Goal: Information Seeking & Learning: Learn about a topic

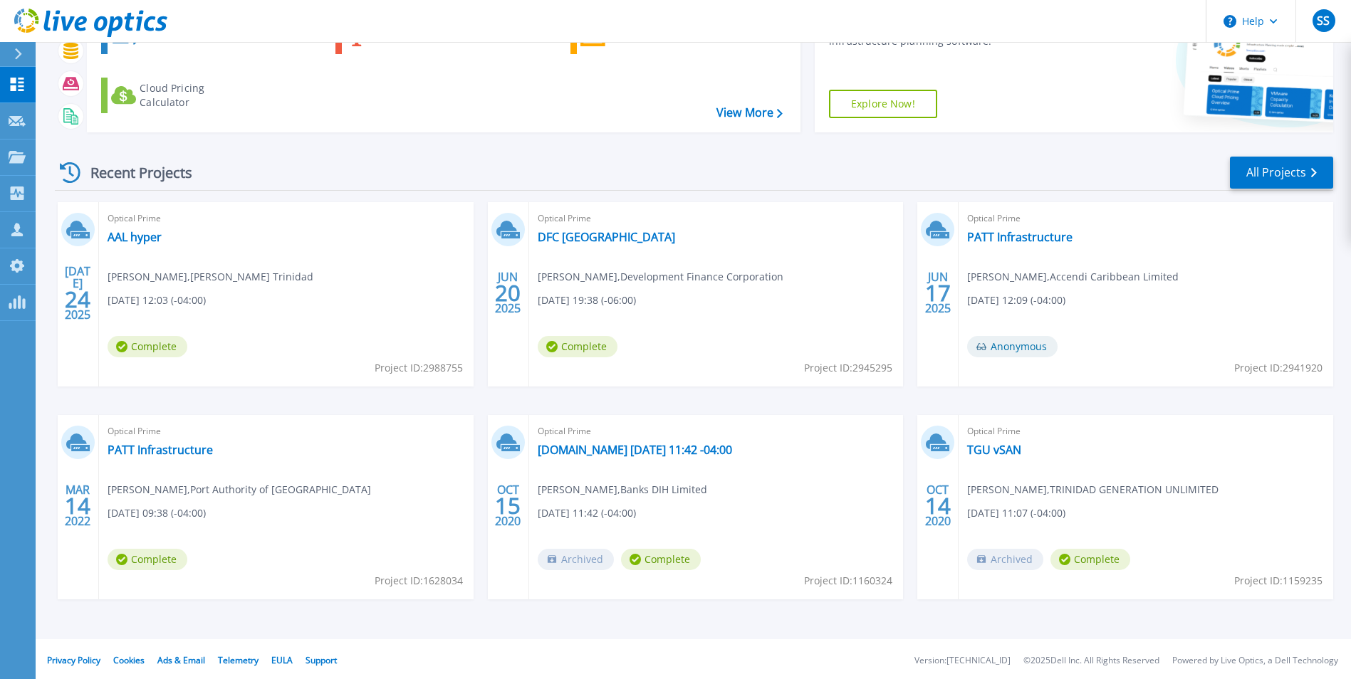
scroll to position [110, 0]
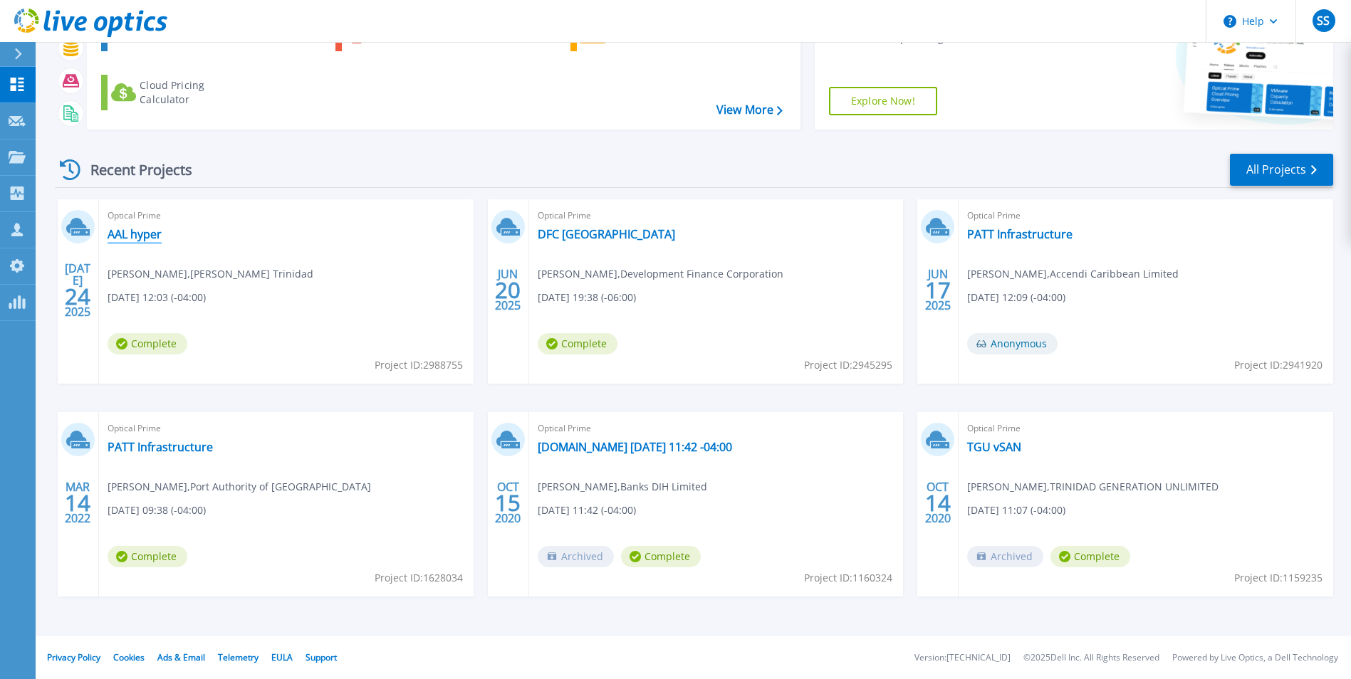
click at [134, 235] on link "AAL hyper" at bounding box center [135, 234] width 54 height 14
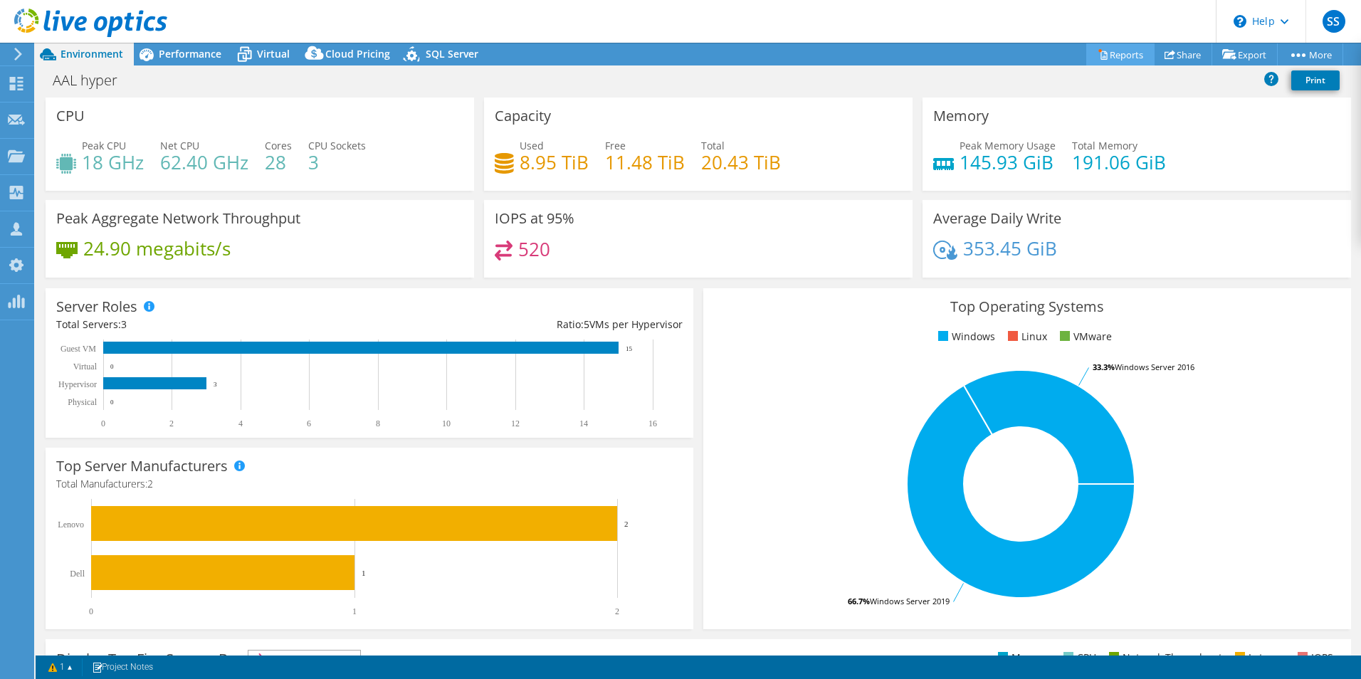
click at [1112, 60] on link "Reports" at bounding box center [1121, 54] width 68 height 22
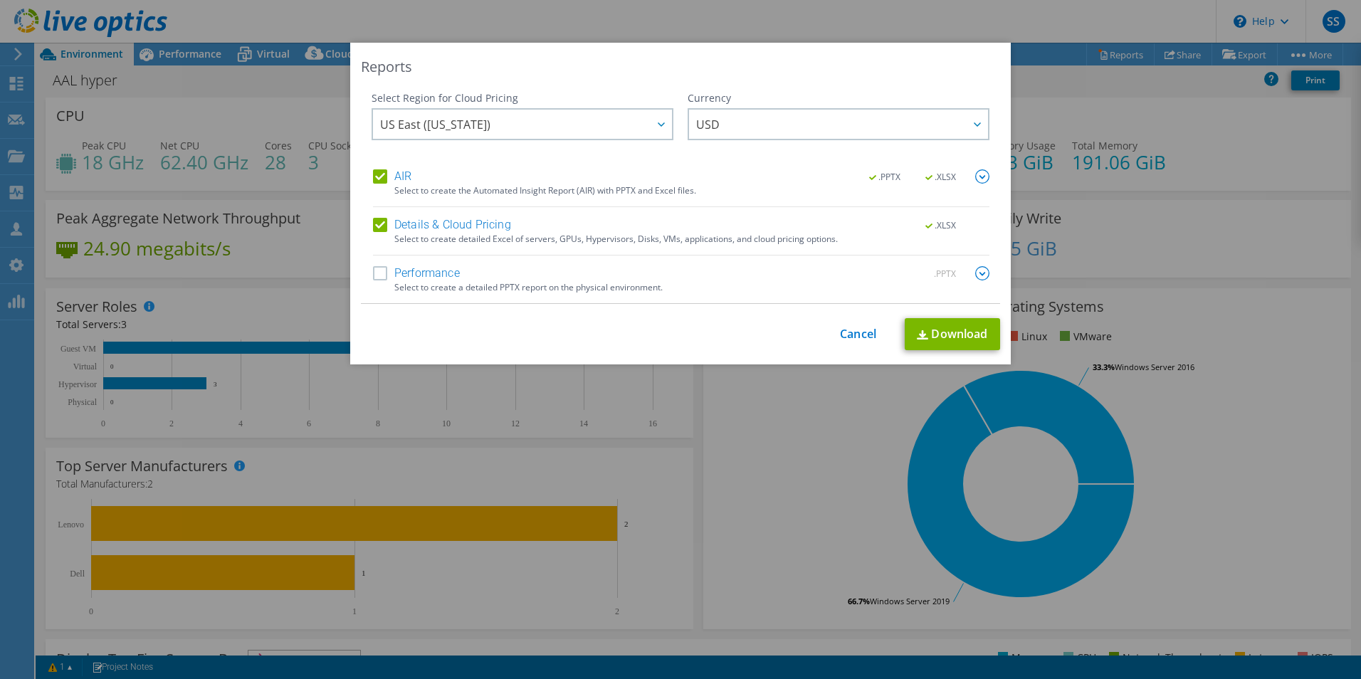
click at [374, 273] on label "Performance" at bounding box center [416, 273] width 87 height 14
click at [0, 0] on input "Performance" at bounding box center [0, 0] width 0 height 0
click at [965, 342] on link "Download" at bounding box center [952, 334] width 95 height 32
drag, startPoint x: 1176, startPoint y: 382, endPoint x: 1171, endPoint y: 395, distance: 13.8
click at [1176, 382] on div "Reports Select Region for Cloud Pricing Asia Pacific (Hong Kong) Asia Pacific (…" at bounding box center [680, 340] width 1361 height 594
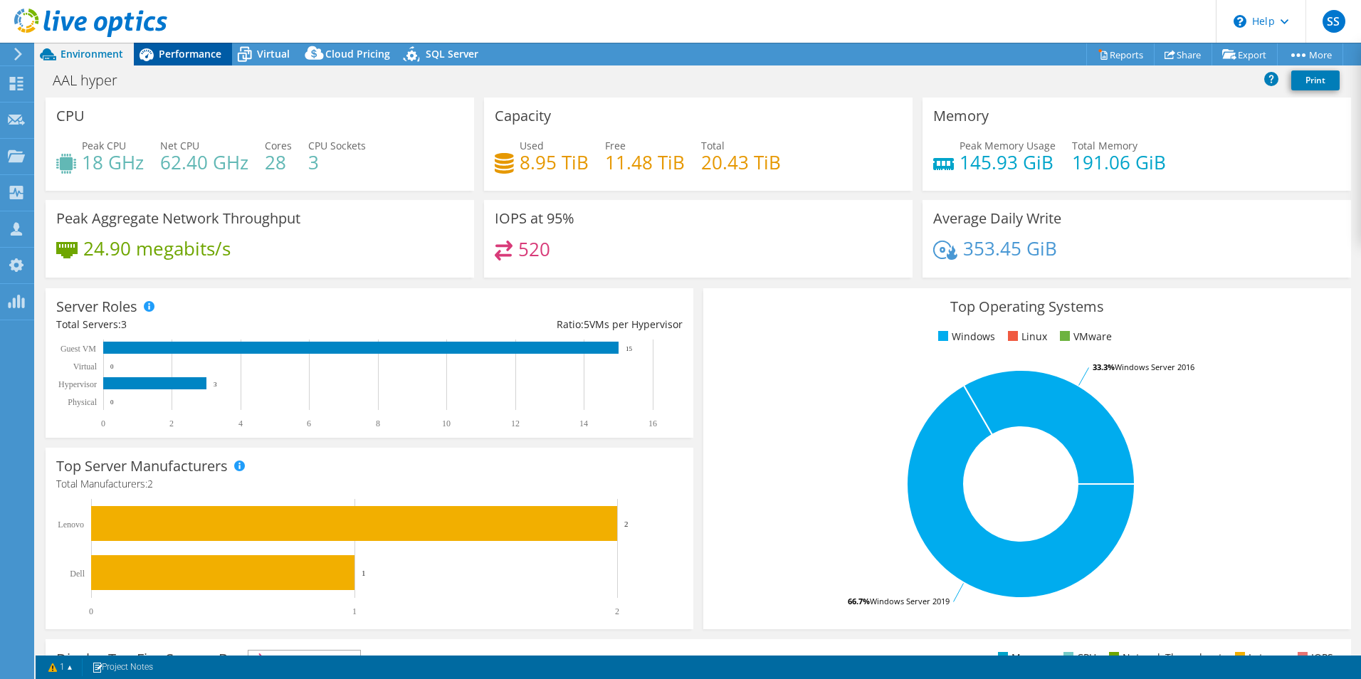
click at [181, 56] on span "Performance" at bounding box center [190, 54] width 63 height 14
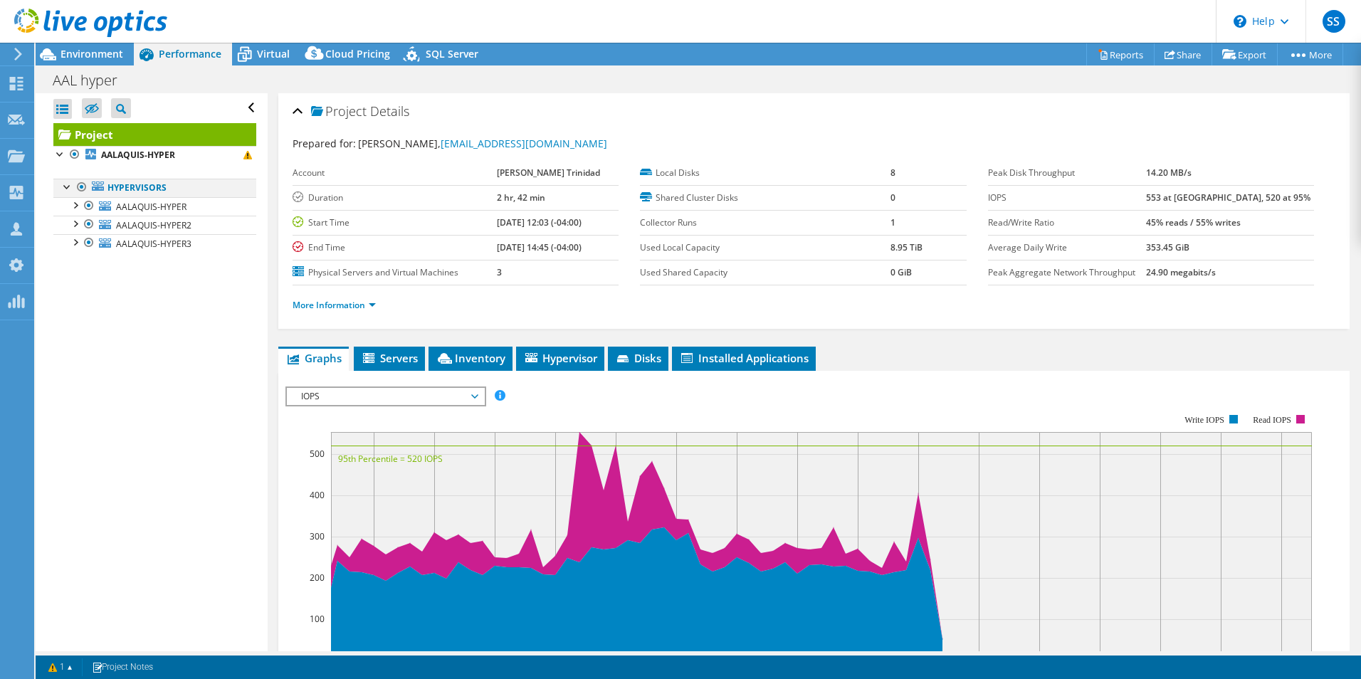
click at [66, 189] on div at bounding box center [68, 186] width 14 height 14
click at [157, 159] on b "AALAQUIS-HYPER" at bounding box center [138, 155] width 74 height 12
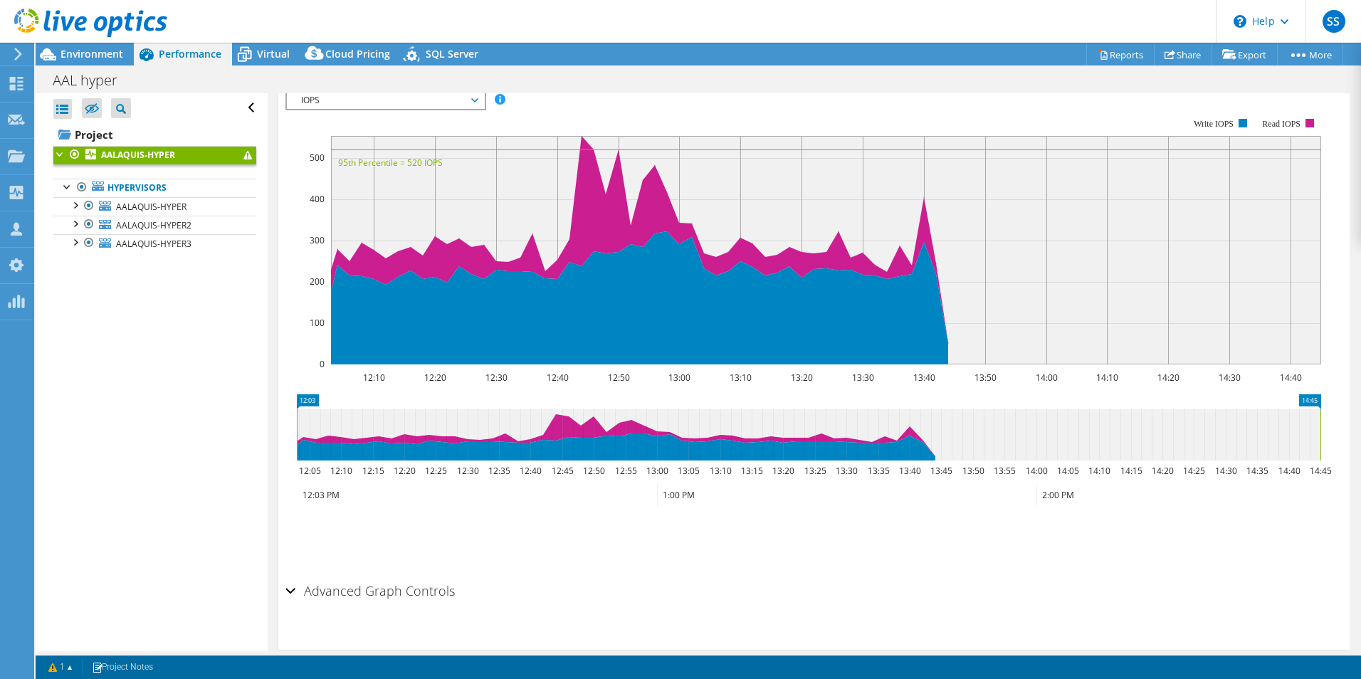
scroll to position [305, 0]
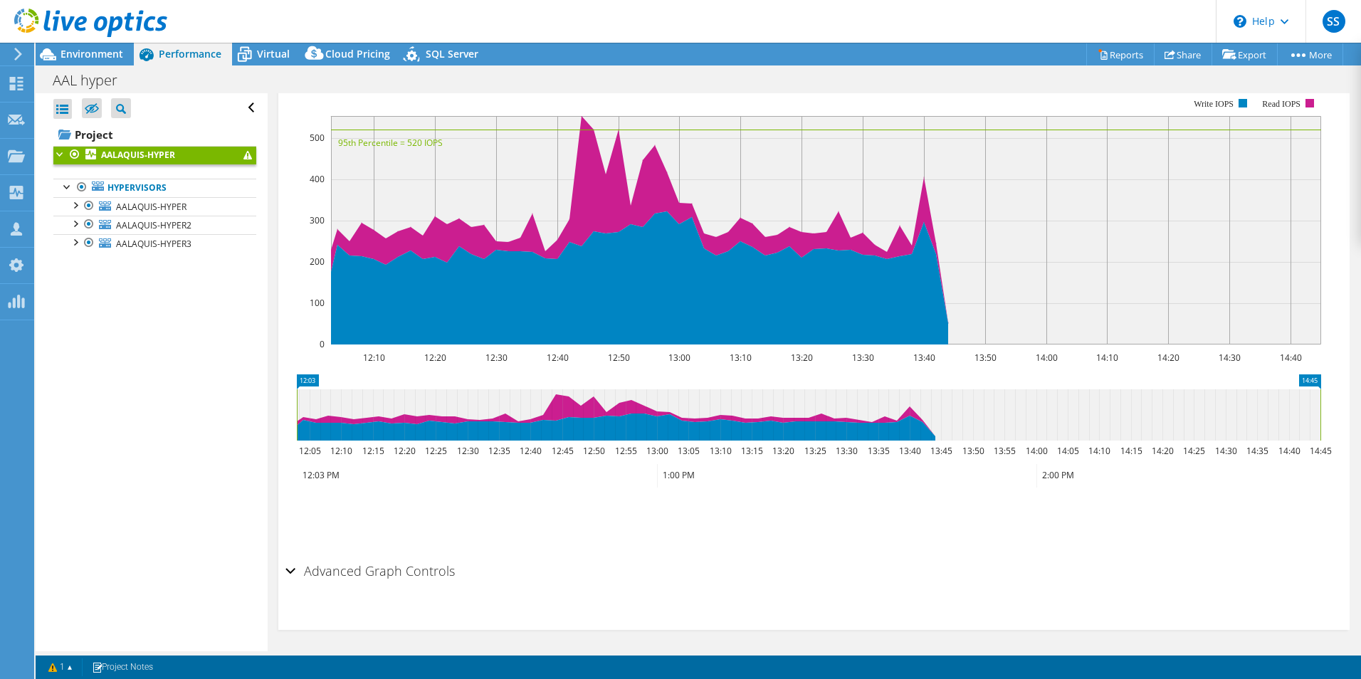
click at [392, 566] on h2 "Advanced Graph Controls" at bounding box center [370, 571] width 169 height 28
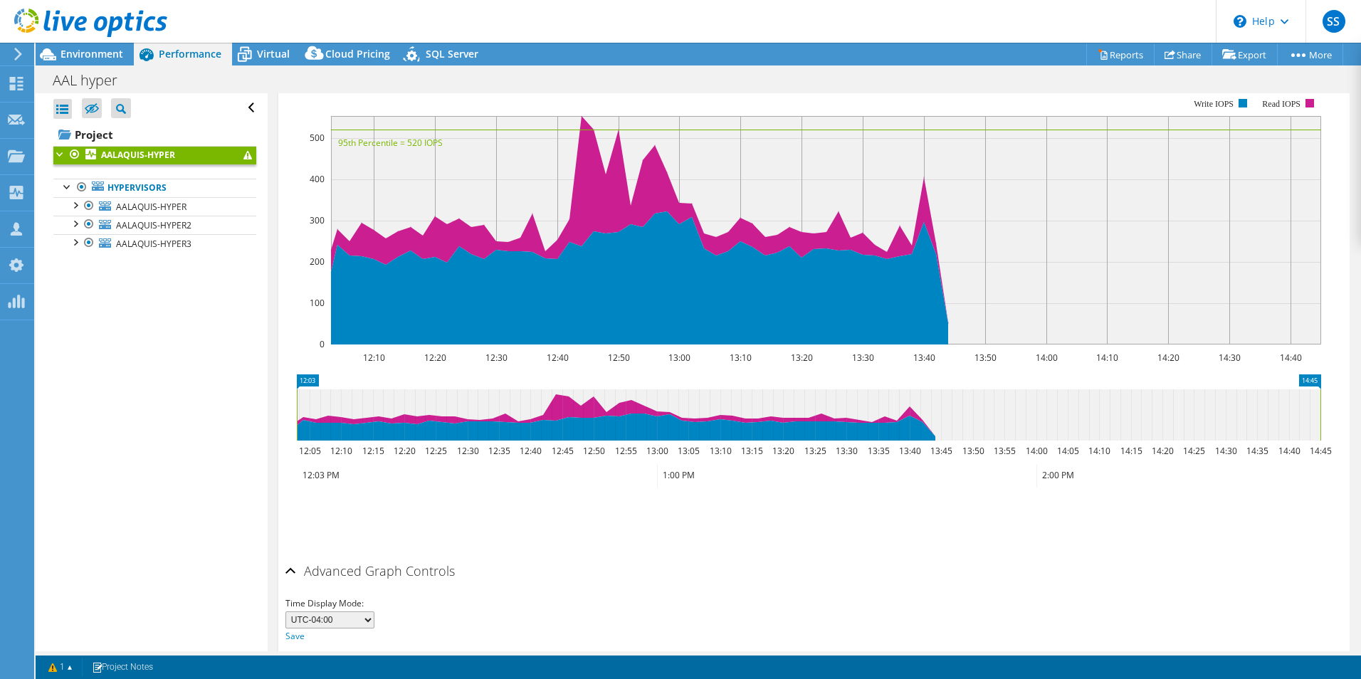
click at [391, 566] on h2 "Advanced Graph Controls" at bounding box center [370, 571] width 169 height 28
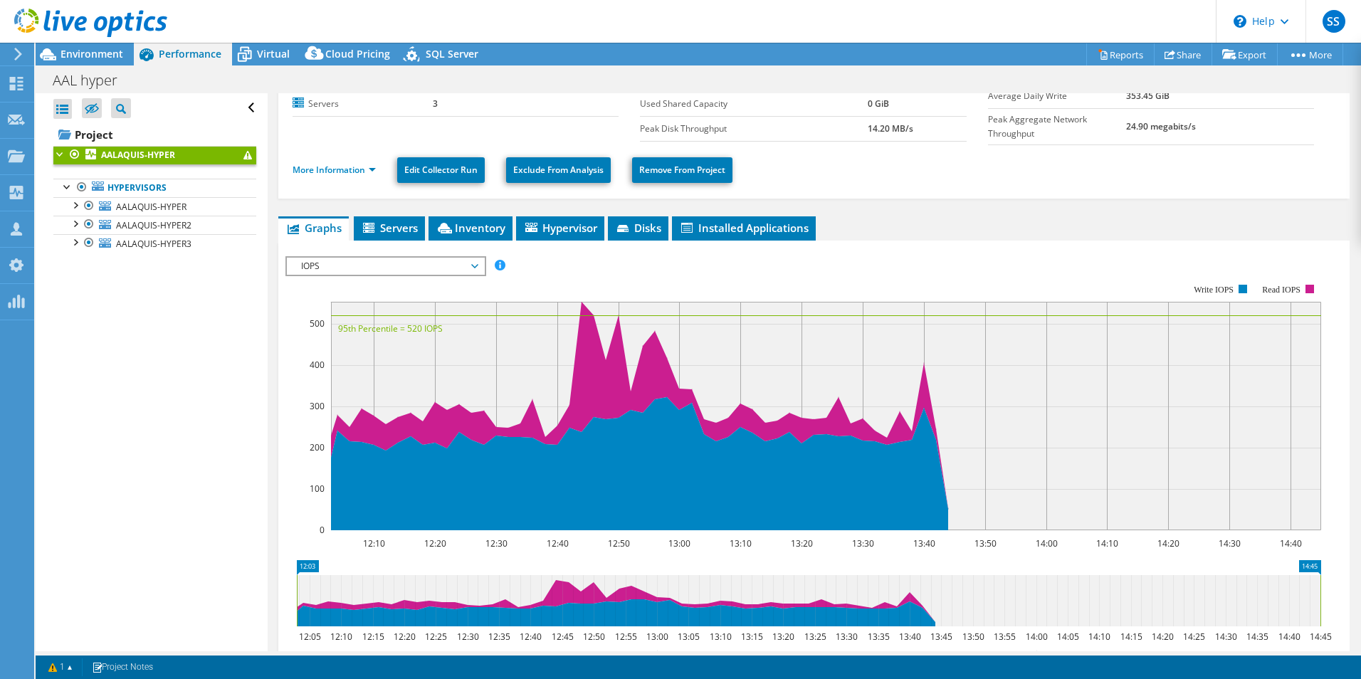
scroll to position [20, 0]
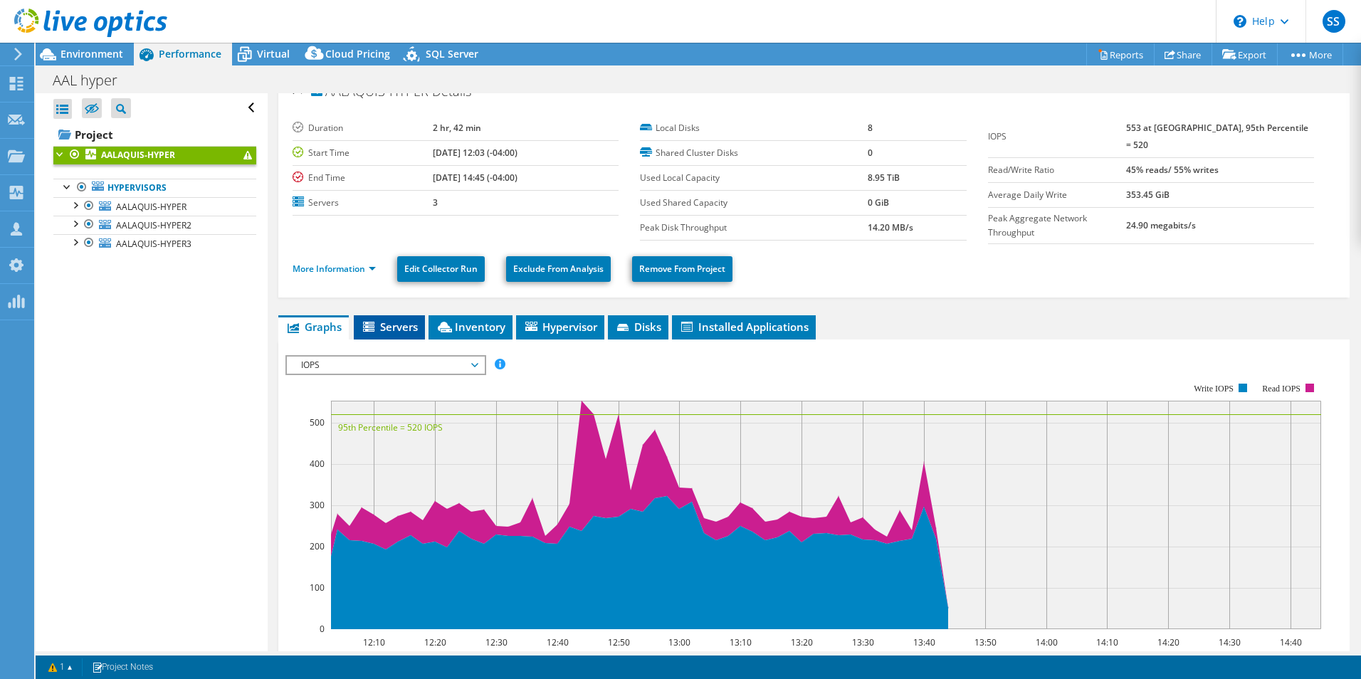
click at [393, 323] on span "Servers" at bounding box center [389, 327] width 57 height 14
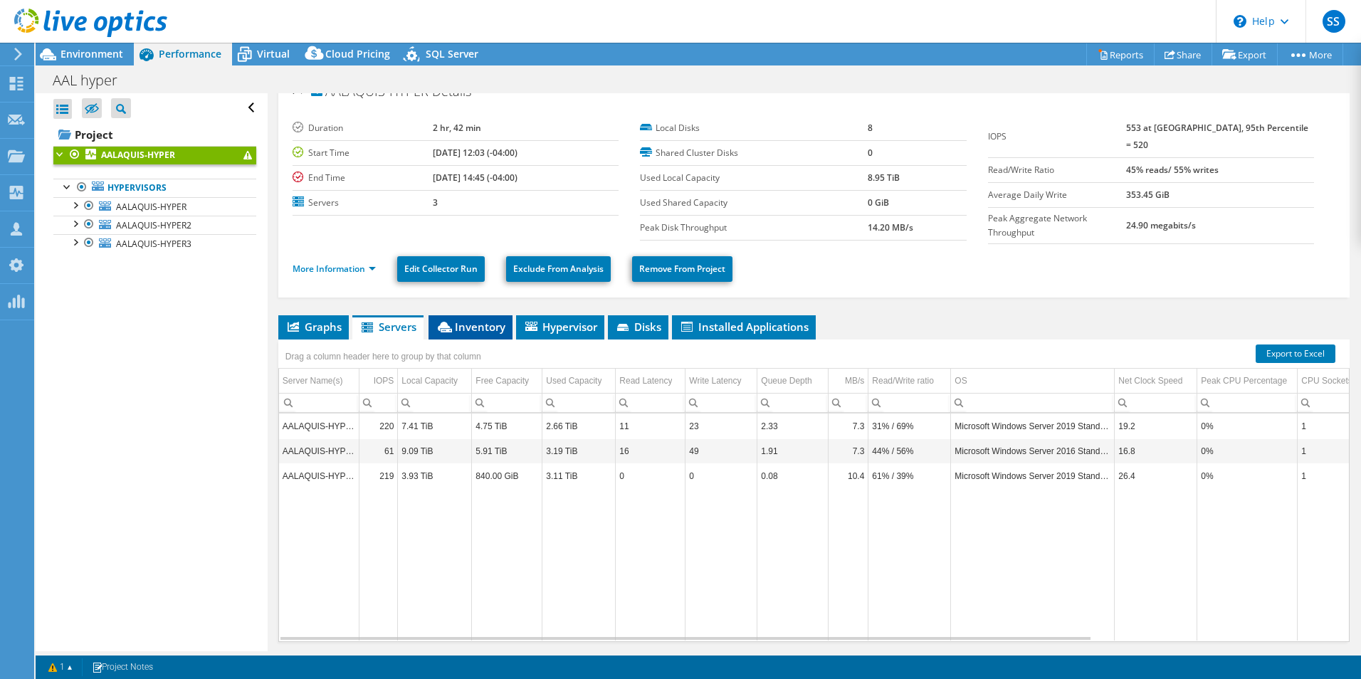
click at [477, 324] on span "Inventory" at bounding box center [471, 327] width 70 height 14
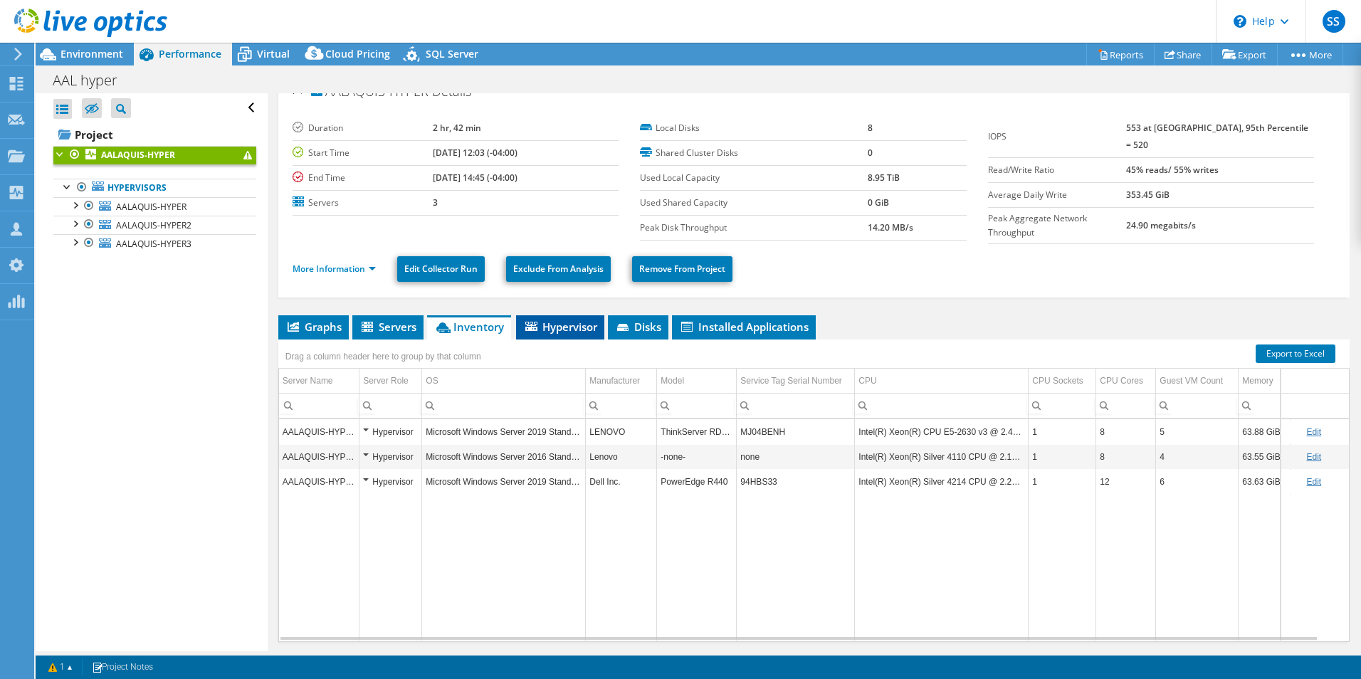
click at [577, 329] on span "Hypervisor" at bounding box center [560, 327] width 74 height 14
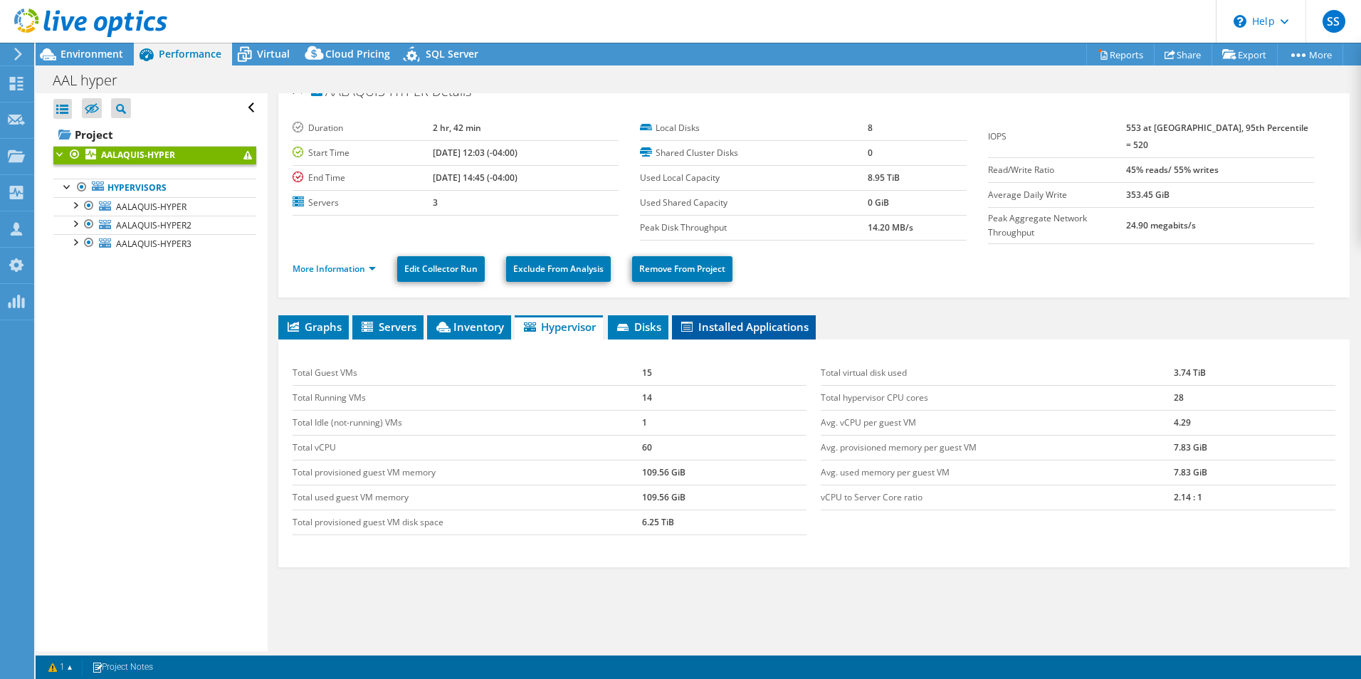
click at [741, 332] on li "Installed Applications" at bounding box center [744, 327] width 144 height 24
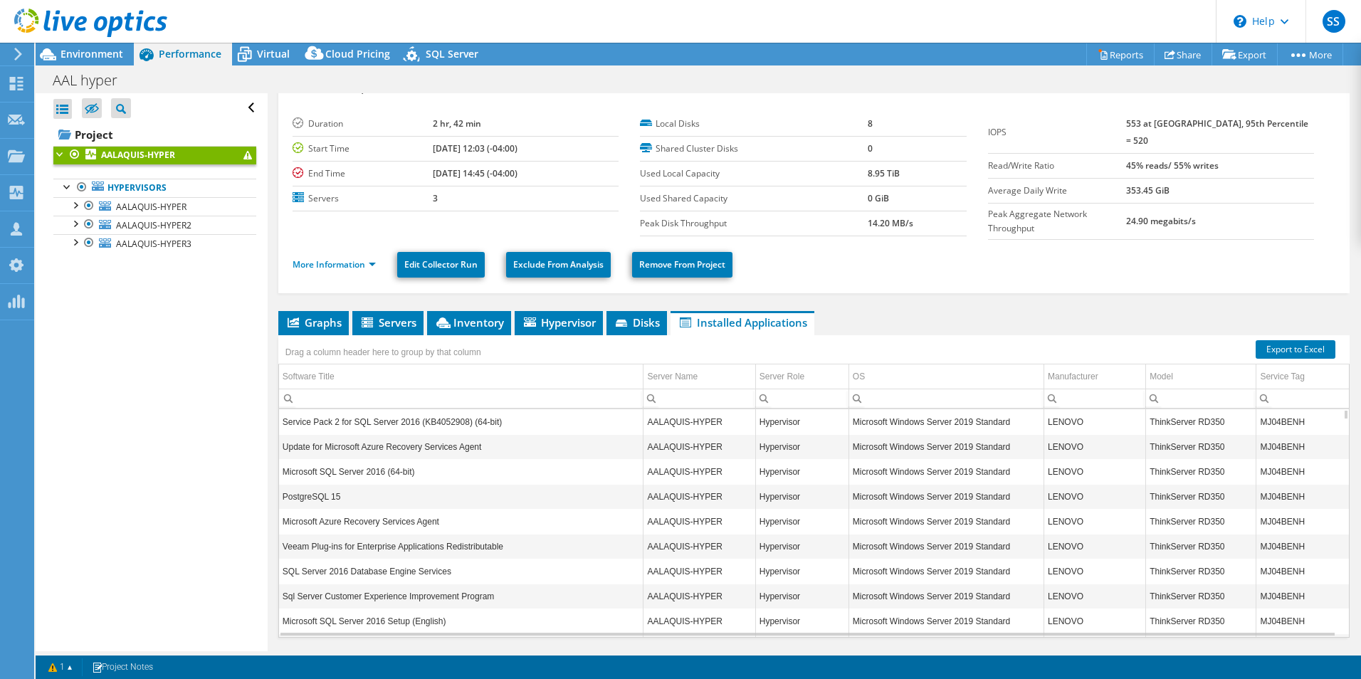
scroll to position [0, 0]
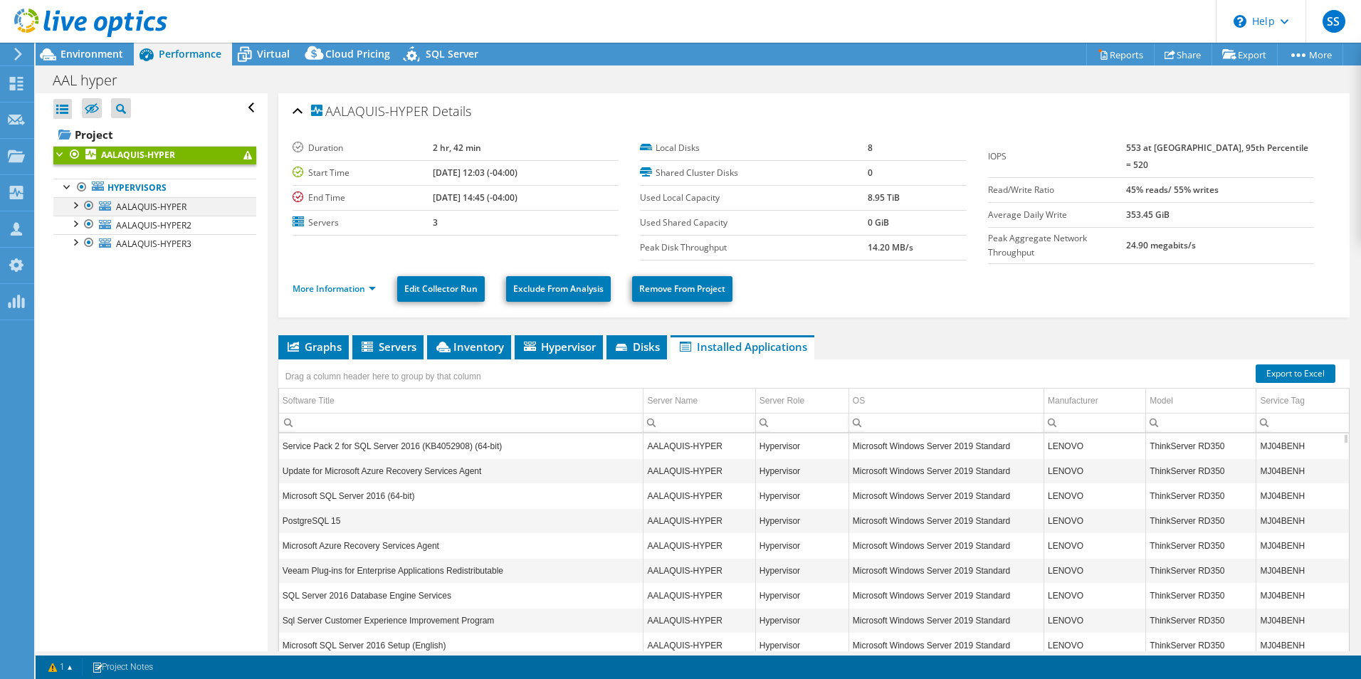
click at [73, 209] on div at bounding box center [75, 204] width 14 height 14
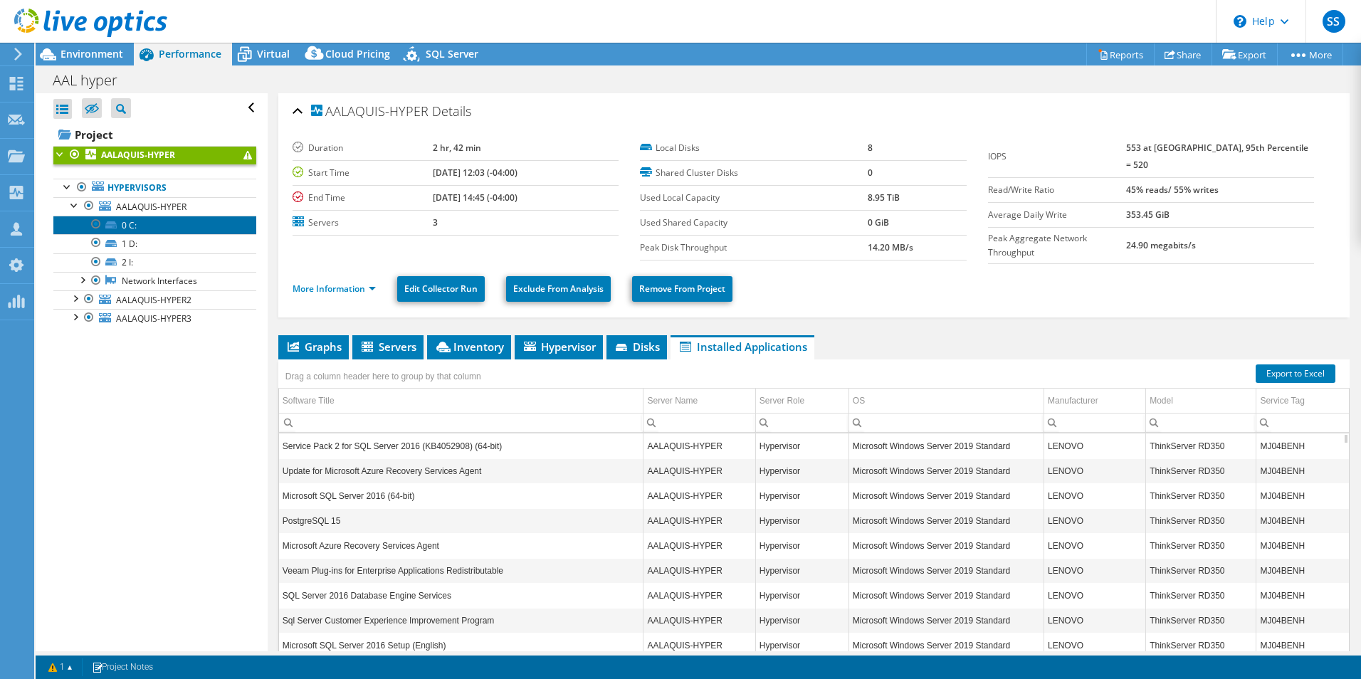
click at [122, 224] on link "0 C:" at bounding box center [154, 225] width 203 height 19
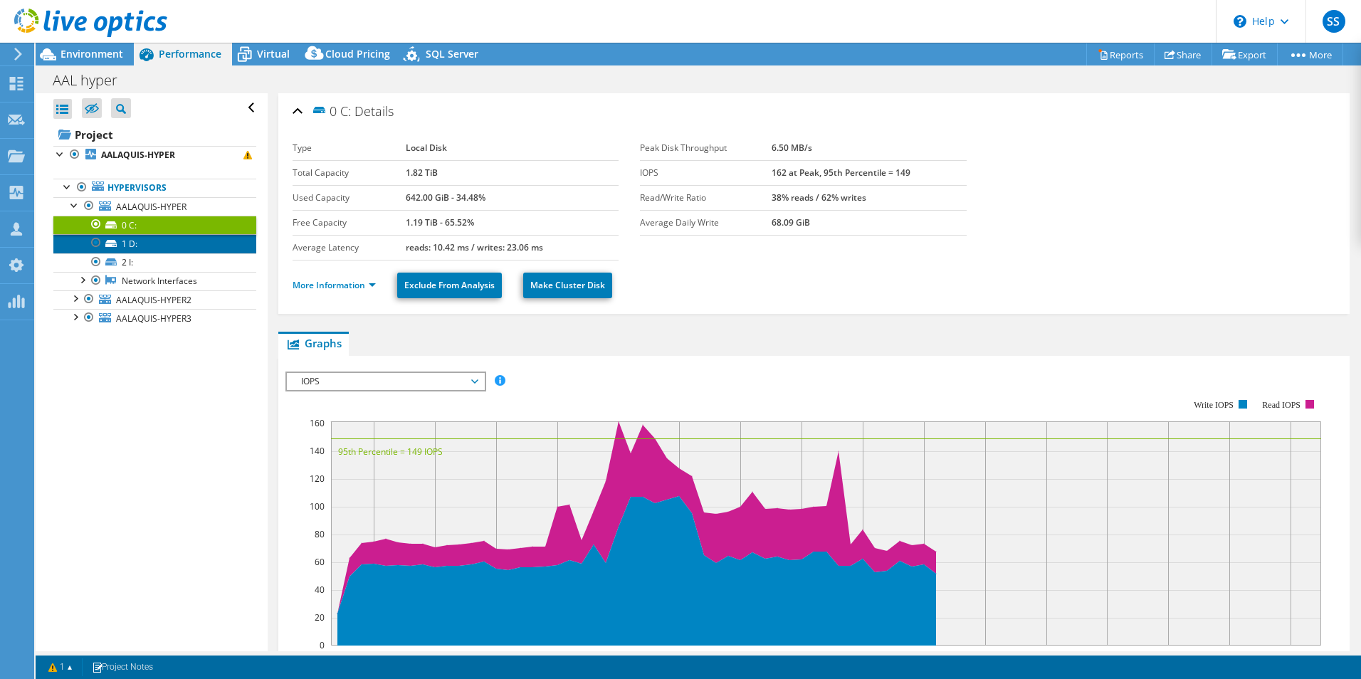
click at [150, 242] on link "1 D:" at bounding box center [154, 243] width 203 height 19
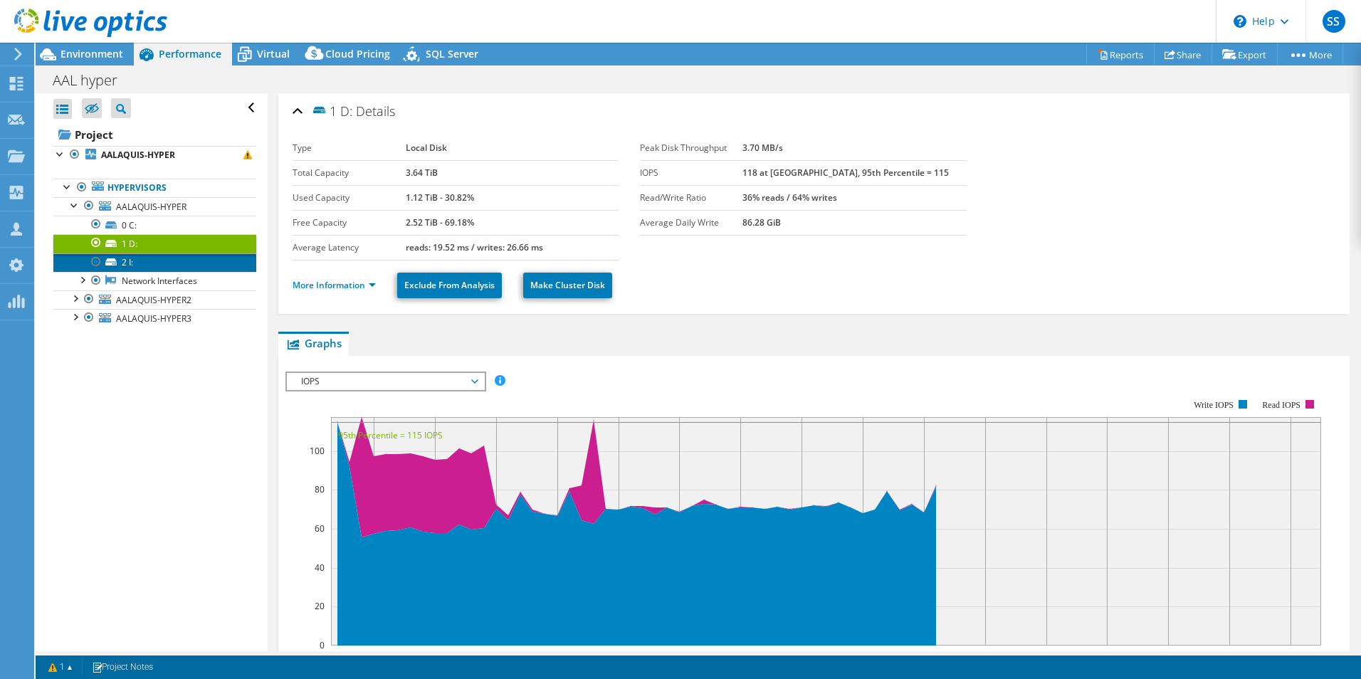
click at [140, 261] on link "2 I:" at bounding box center [154, 262] width 203 height 19
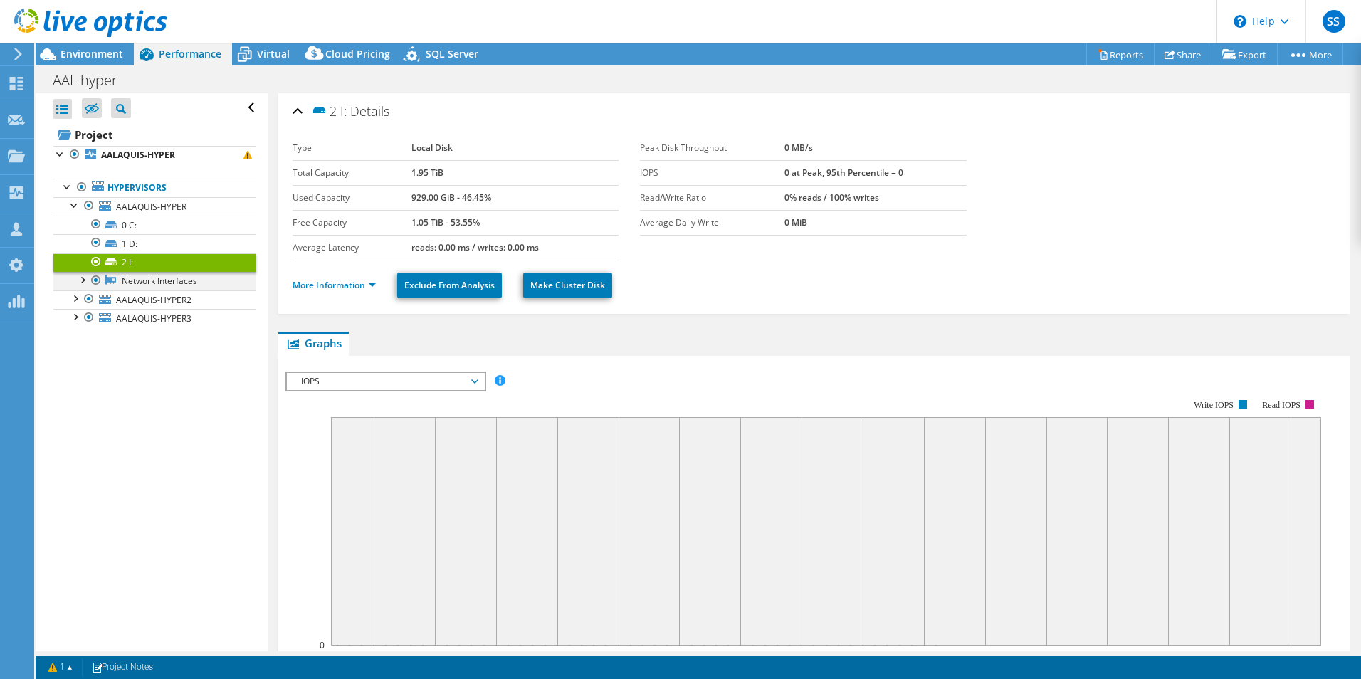
click at [83, 283] on div at bounding box center [82, 279] width 14 height 14
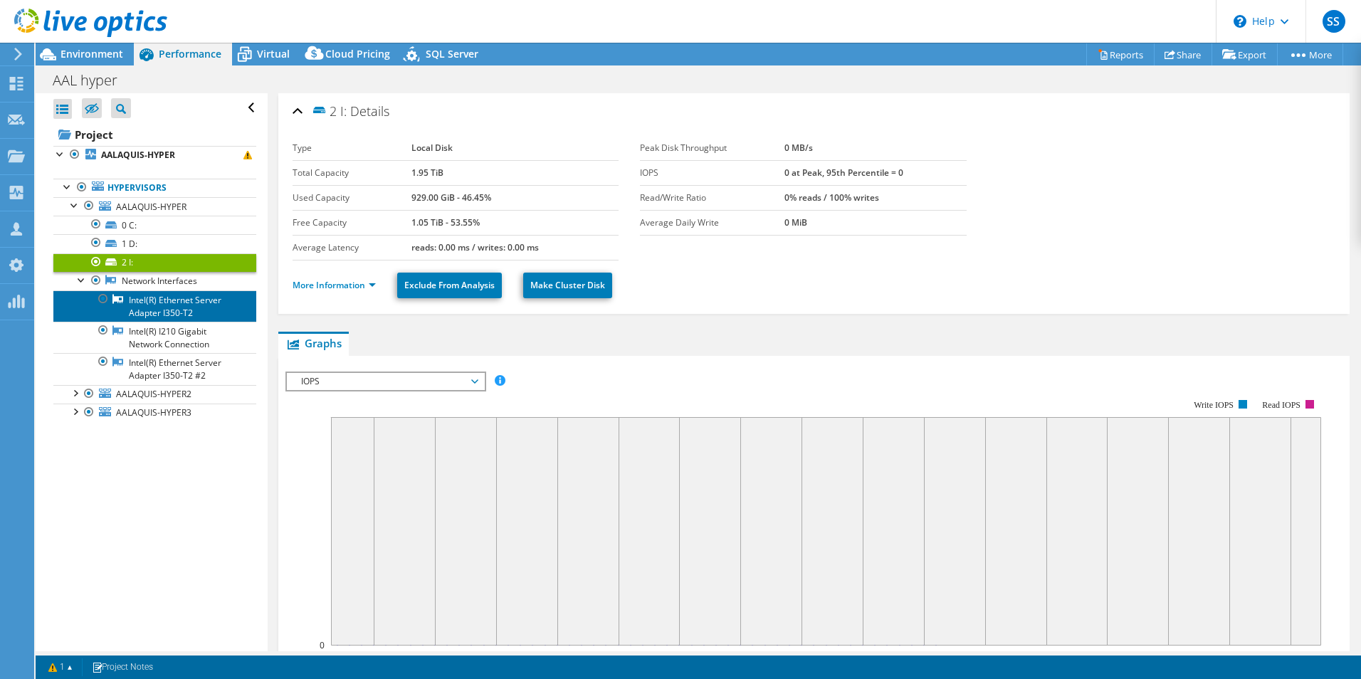
click at [181, 305] on link "Intel(R) Ethernet Server Adapter I350-T2" at bounding box center [154, 306] width 203 height 31
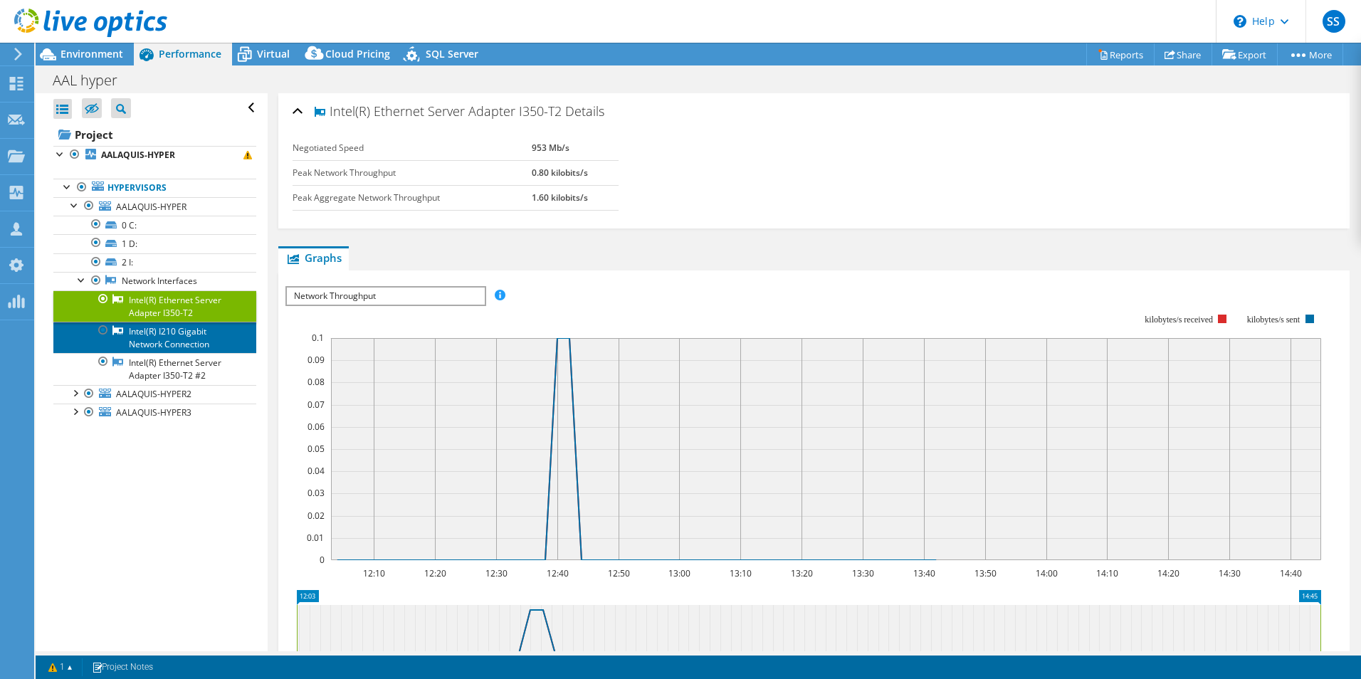
click at [162, 334] on link "Intel(R) I210 Gigabit Network Connection" at bounding box center [154, 337] width 203 height 31
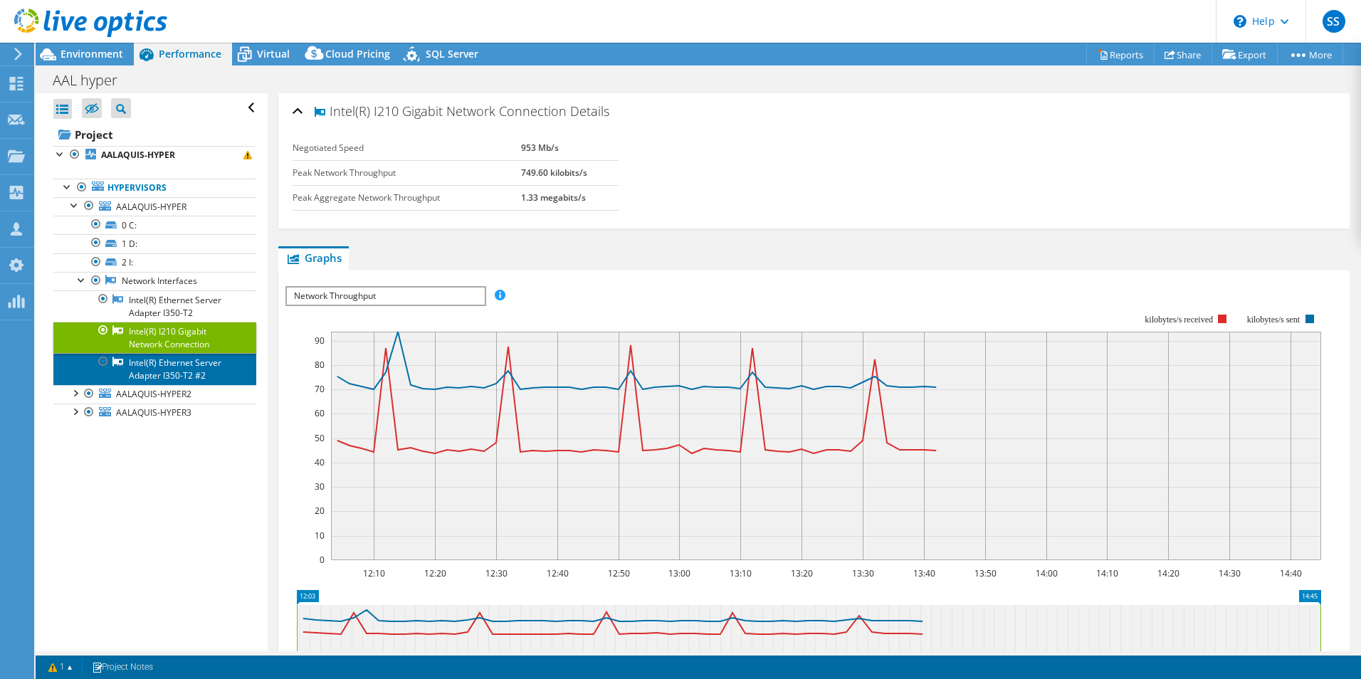
click at [154, 375] on link "Intel(R) Ethernet Server Adapter I350-T2 #2" at bounding box center [154, 368] width 203 height 31
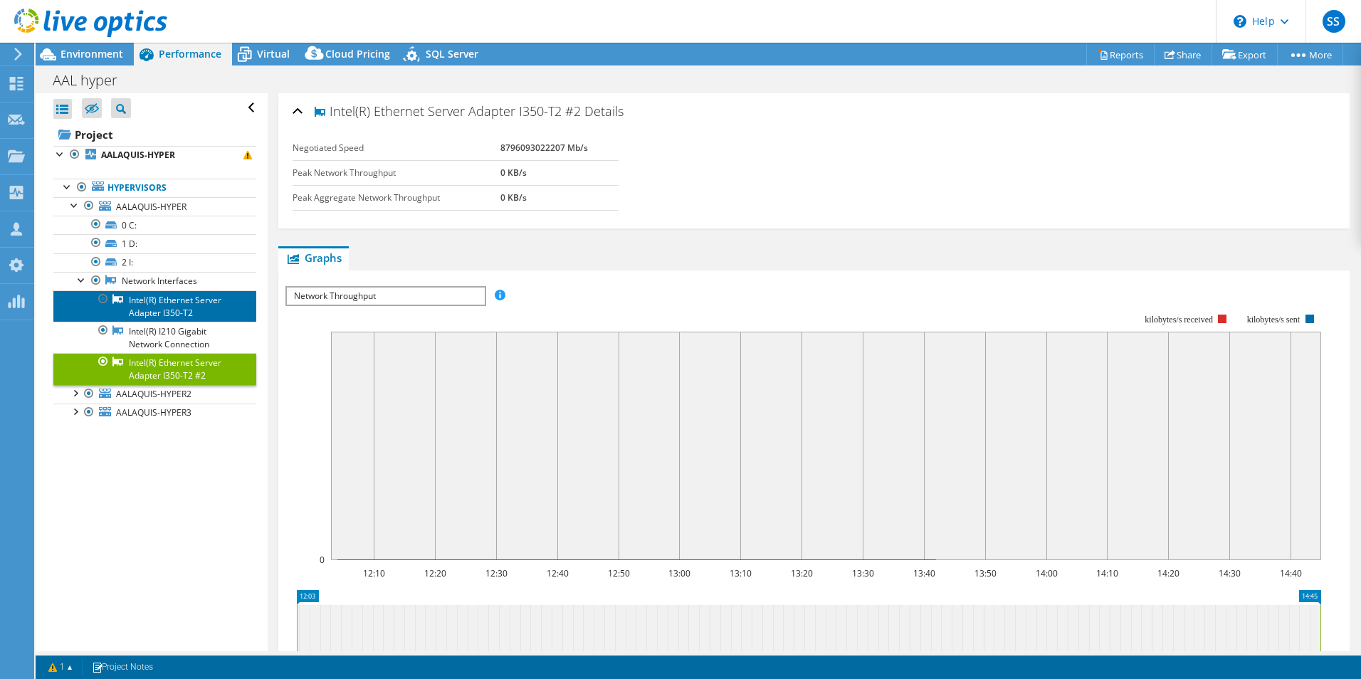
click at [175, 304] on link "Intel(R) Ethernet Server Adapter I350-T2" at bounding box center [154, 306] width 203 height 31
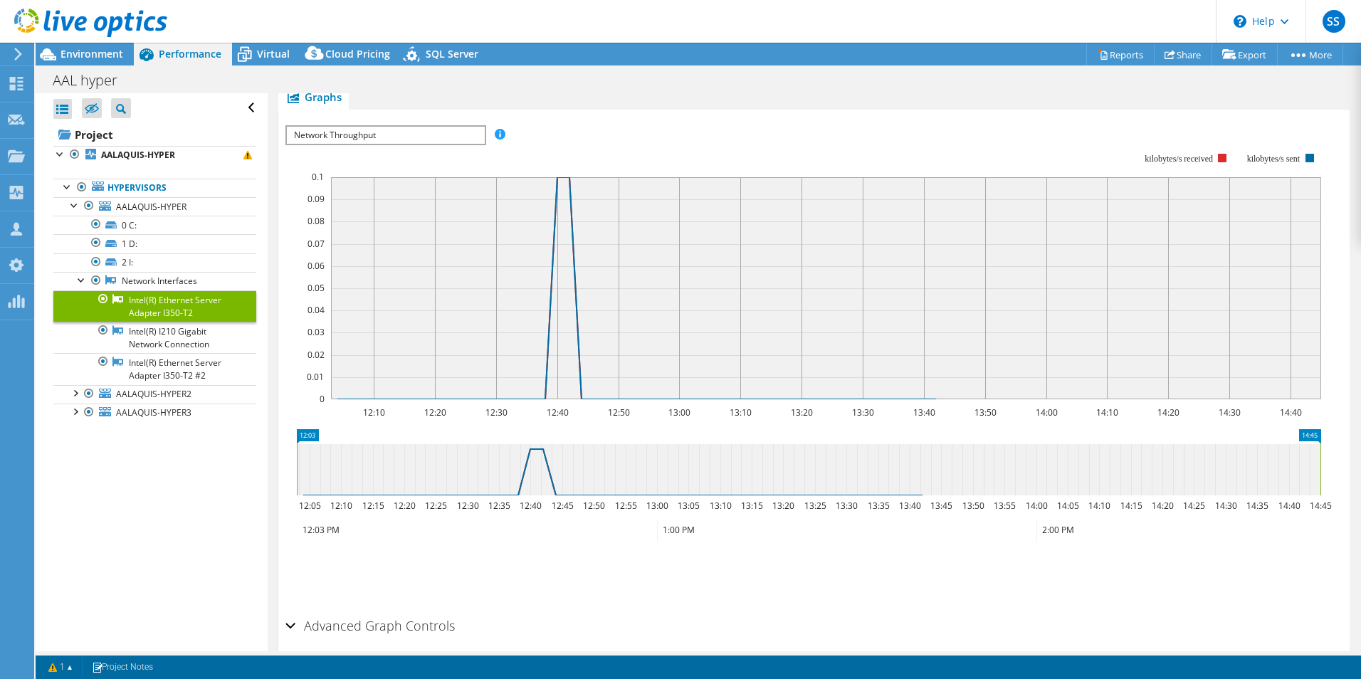
scroll to position [214, 0]
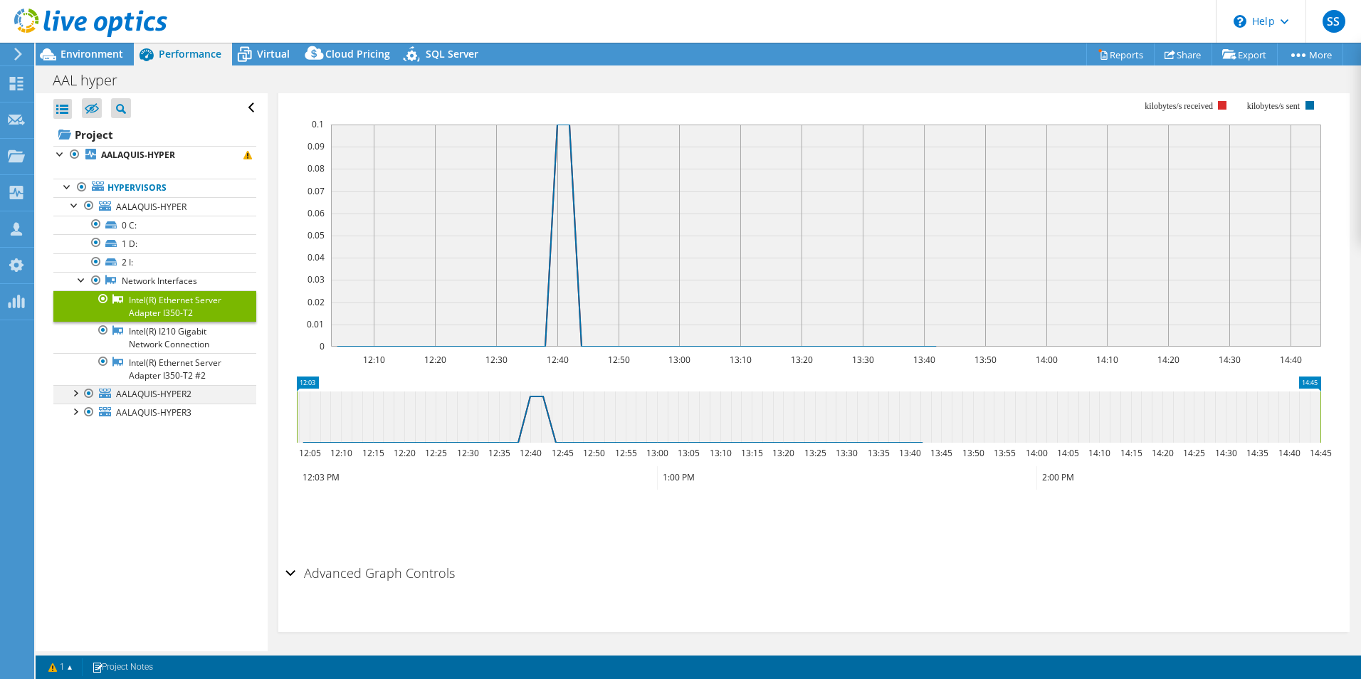
click at [79, 395] on div at bounding box center [75, 392] width 14 height 14
click at [83, 469] on div at bounding box center [82, 466] width 14 height 14
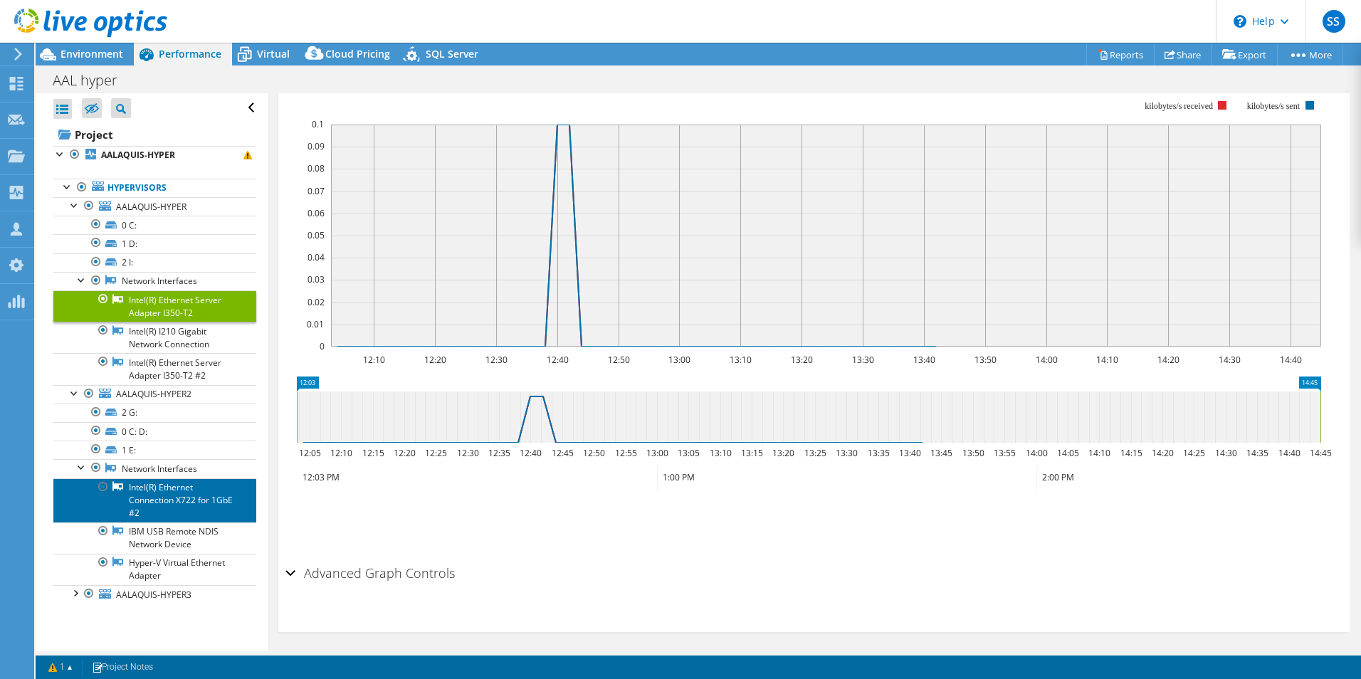
click at [174, 494] on link "Intel(R) Ethernet Connection X722 for 1GbE #2" at bounding box center [154, 500] width 203 height 44
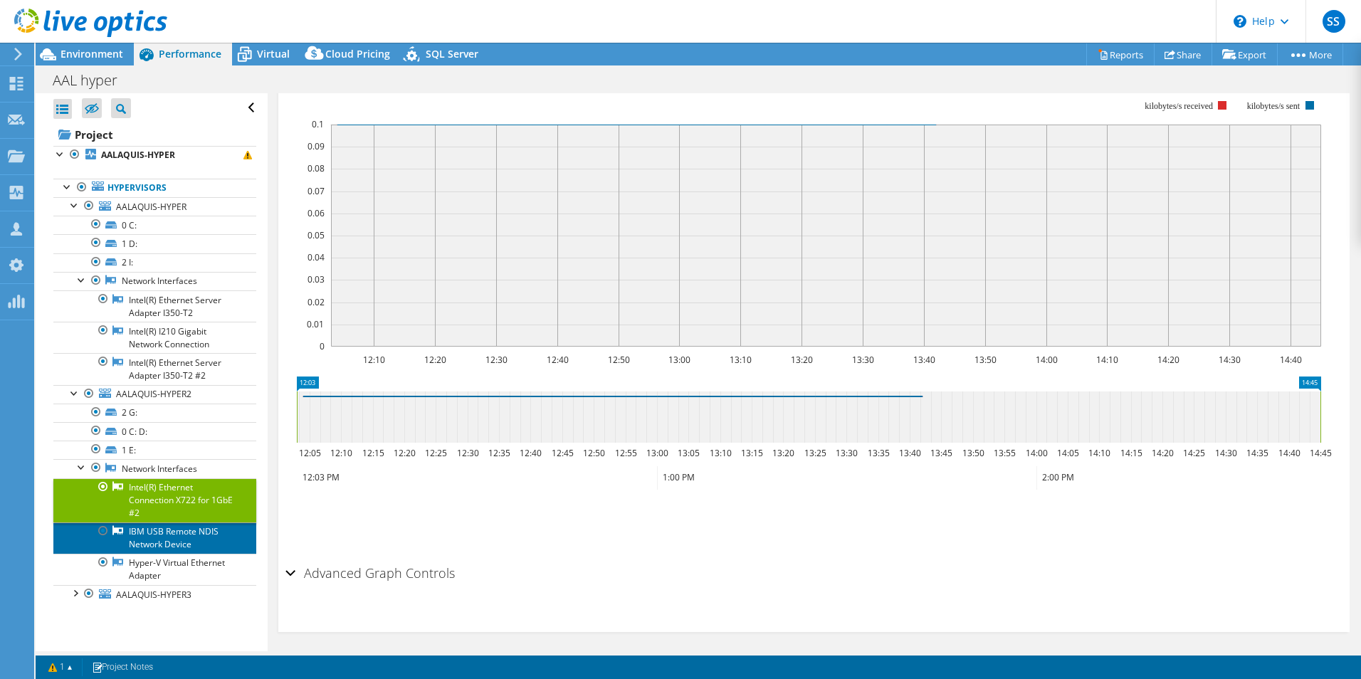
click at [163, 541] on link "IBM USB Remote NDIS Network Device" at bounding box center [154, 538] width 203 height 31
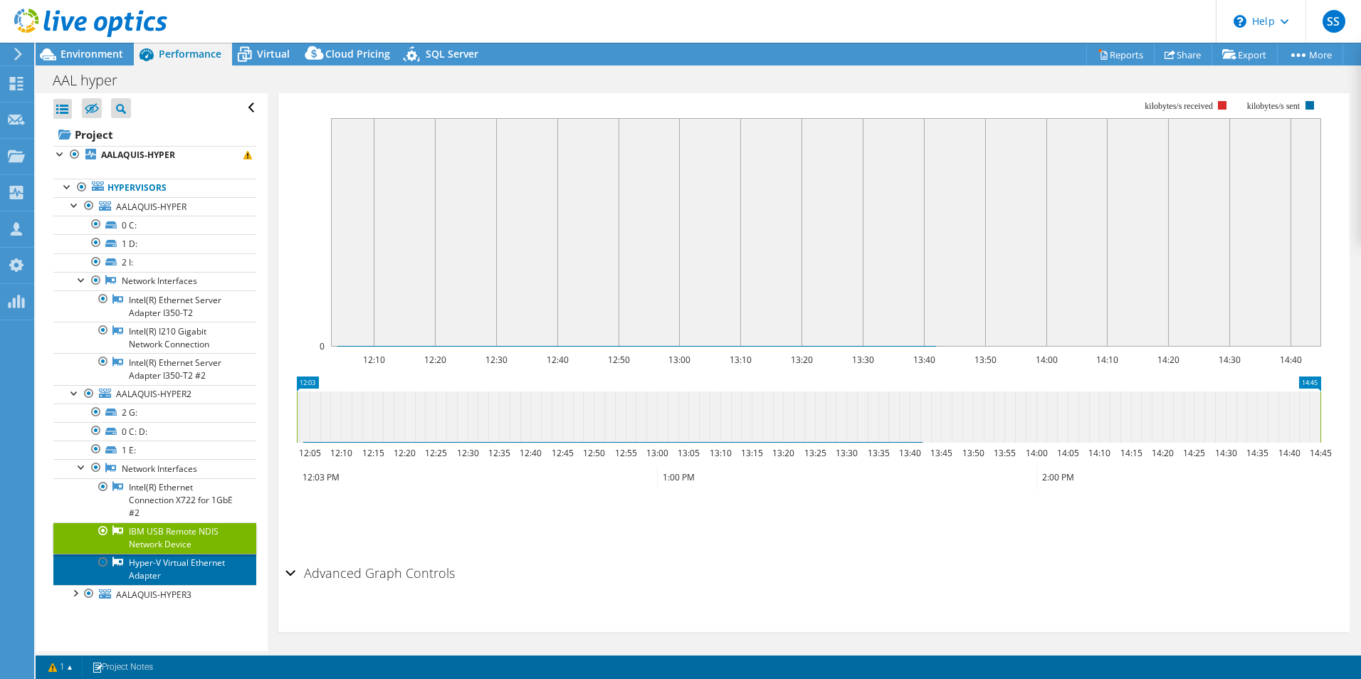
click at [177, 576] on link "Hyper-V Virtual Ethernet Adapter" at bounding box center [154, 569] width 203 height 31
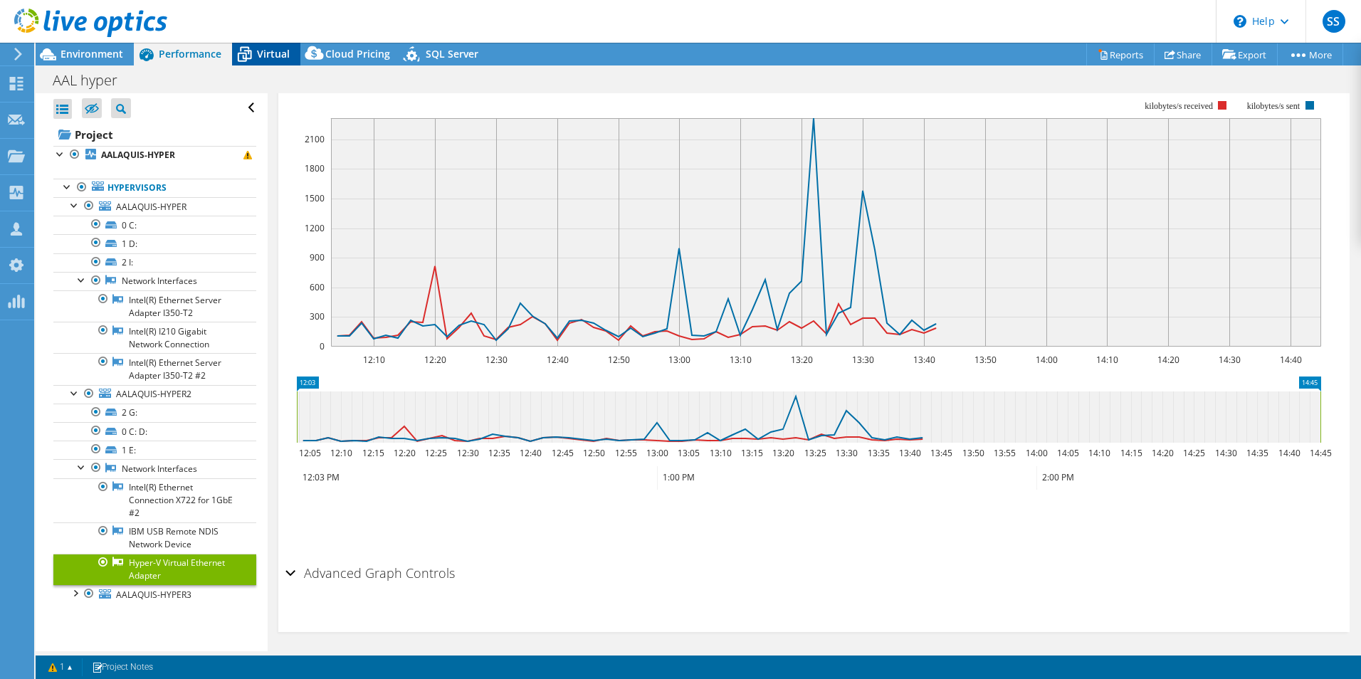
click at [263, 56] on span "Virtual" at bounding box center [273, 54] width 33 height 14
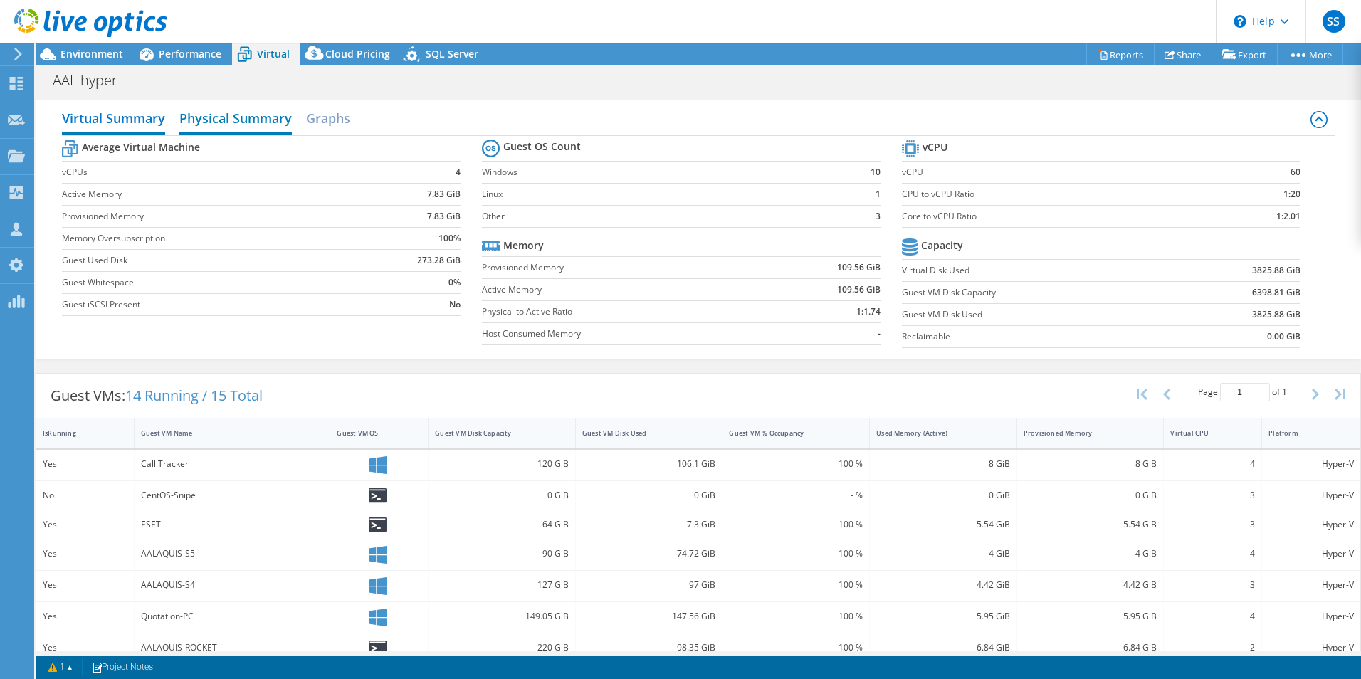
click at [241, 118] on h2 "Physical Summary" at bounding box center [235, 119] width 113 height 31
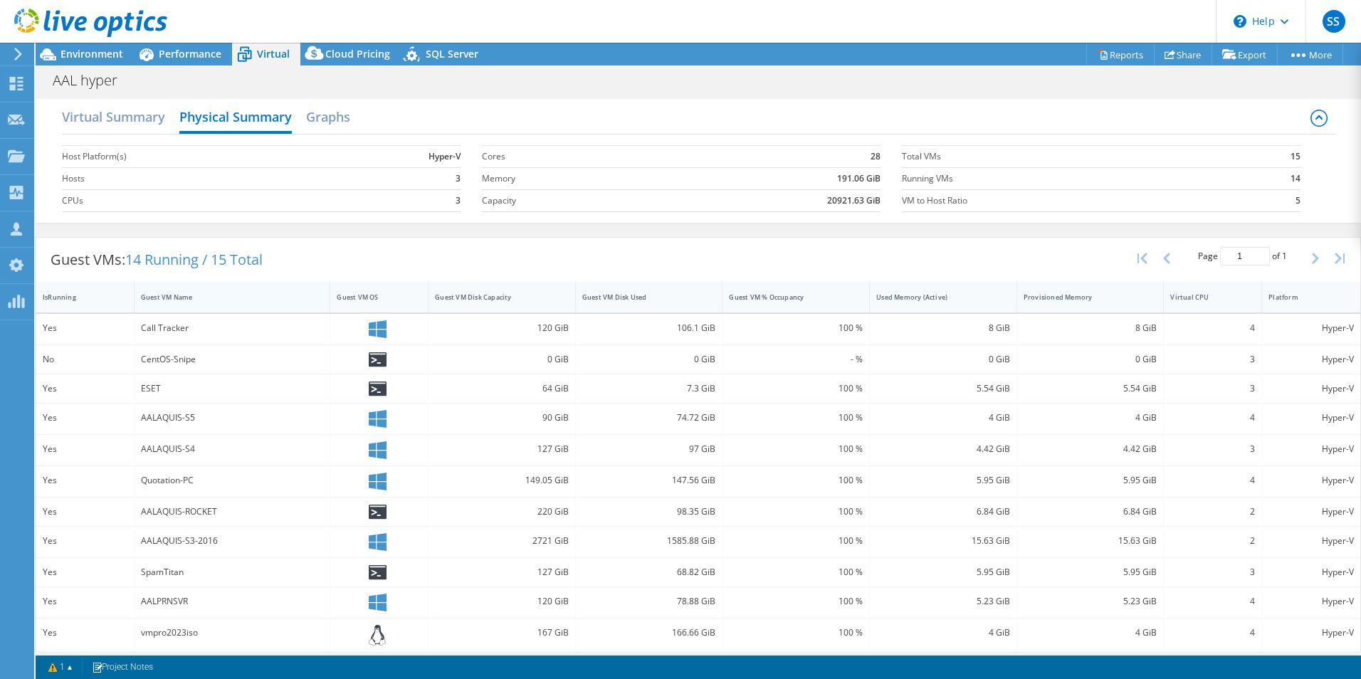
scroll to position [0, 0]
click at [352, 58] on span "Cloud Pricing" at bounding box center [357, 54] width 65 height 14
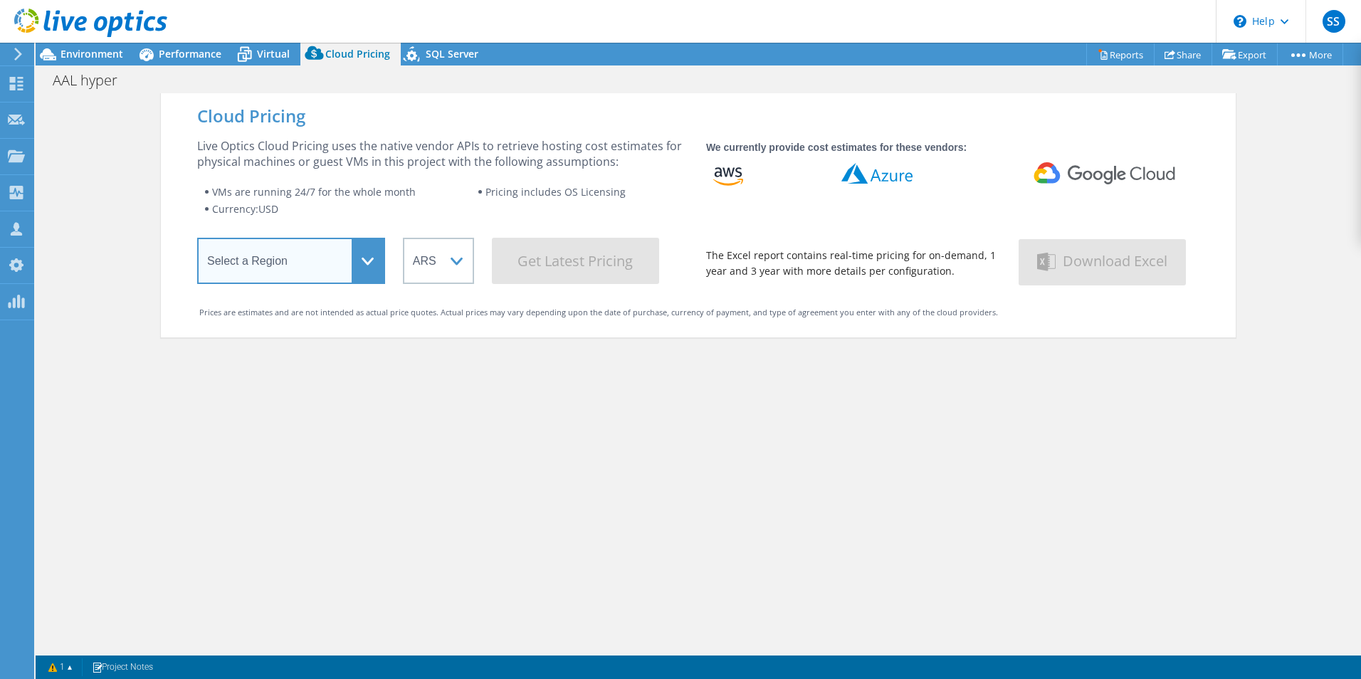
click at [299, 268] on select "Select a Region Asia Pacific (Hong Kong) Asia Pacific (Mumbai) Asia Pacific (Se…" at bounding box center [291, 261] width 188 height 46
select select "USEast"
click at [197, 241] on select "Select a Region Asia Pacific (Hong Kong) Asia Pacific (Mumbai) Asia Pacific (Se…" at bounding box center [291, 261] width 188 height 46
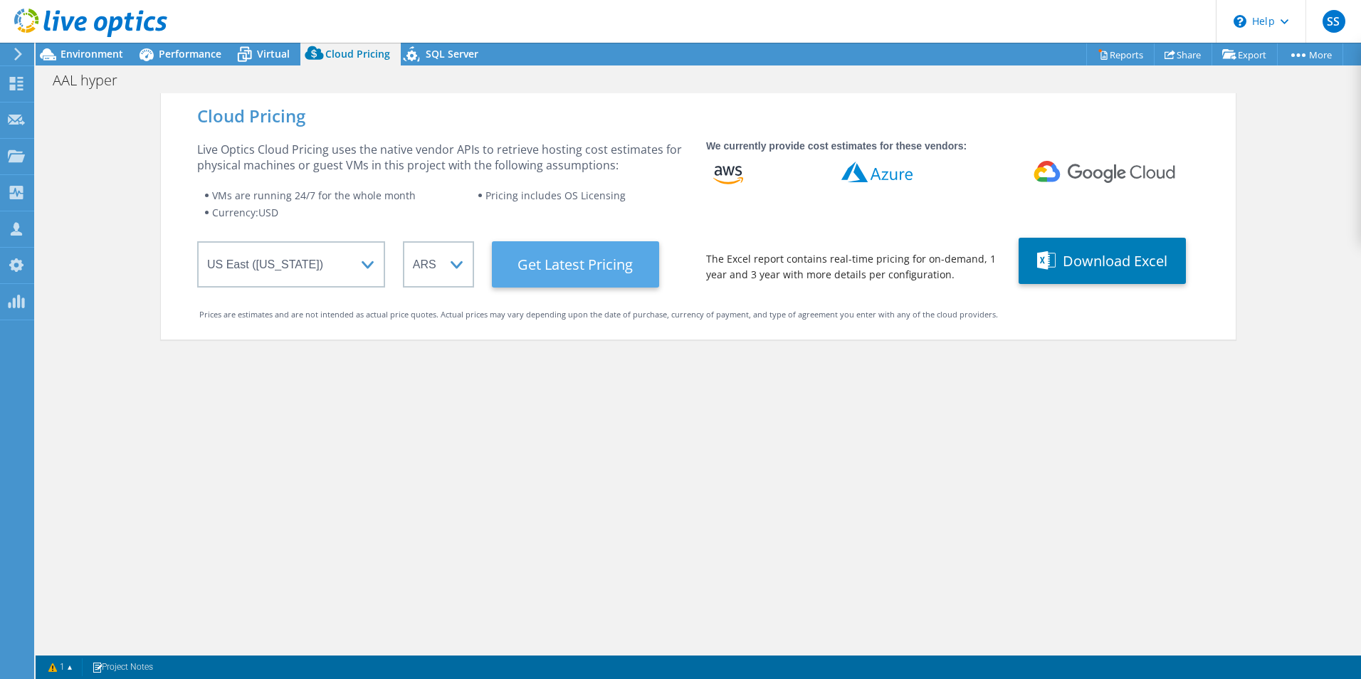
click at [538, 265] on Latest "Get Latest Pricing" at bounding box center [575, 264] width 167 height 46
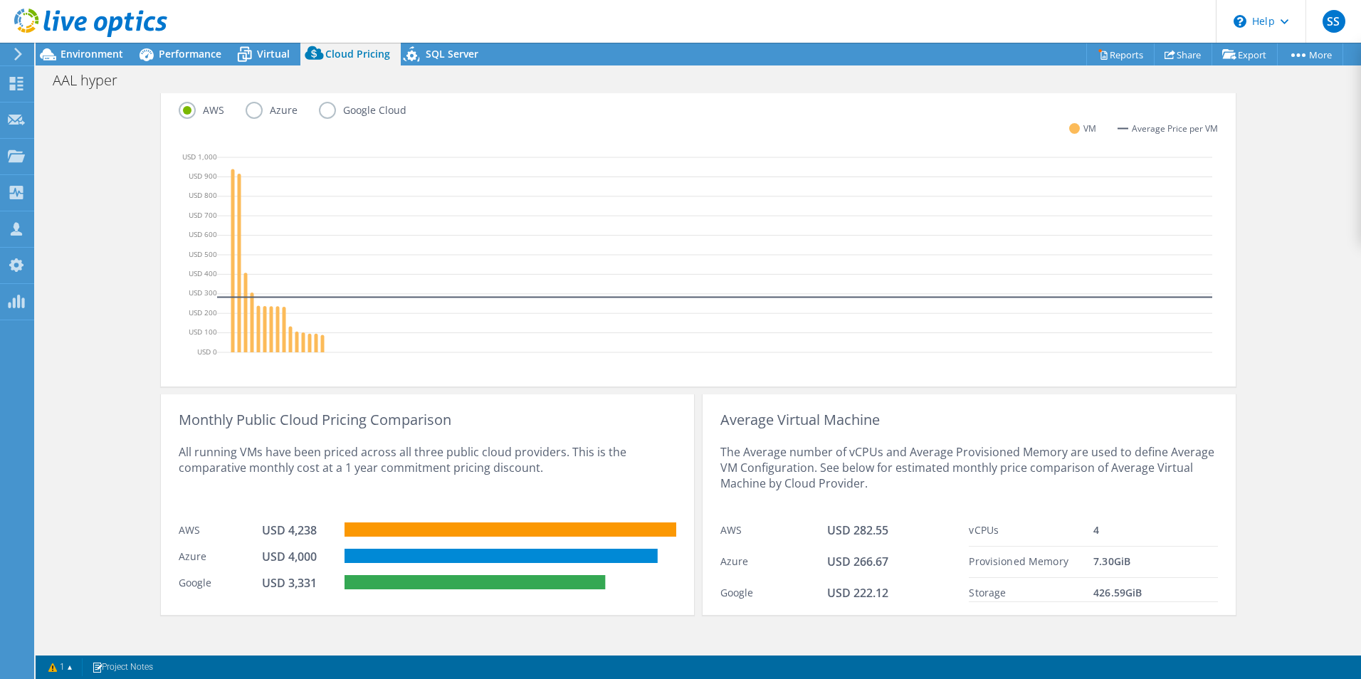
scroll to position [392, 0]
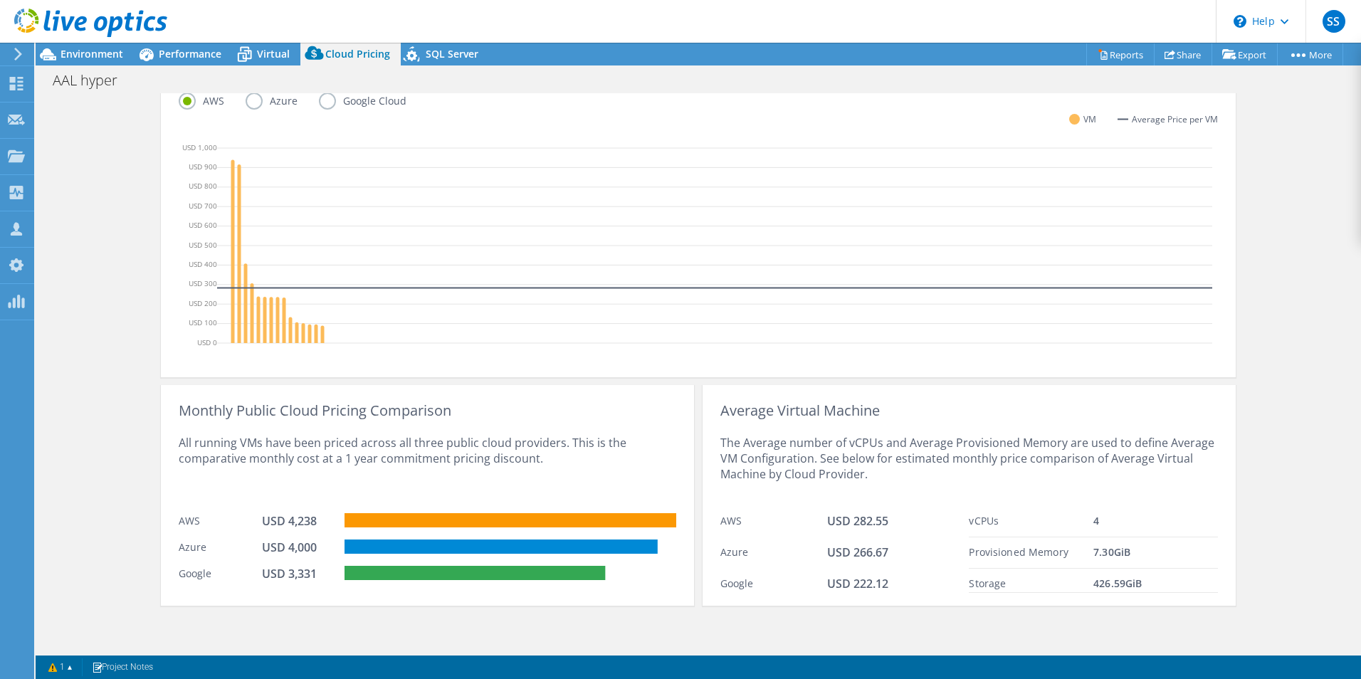
click at [248, 100] on label "Azure" at bounding box center [282, 101] width 73 height 17
click at [0, 0] on input "Azure" at bounding box center [0, 0] width 0 height 0
click at [322, 100] on label "Google Cloud" at bounding box center [373, 101] width 109 height 17
click at [0, 0] on input "Google Cloud" at bounding box center [0, 0] width 0 height 0
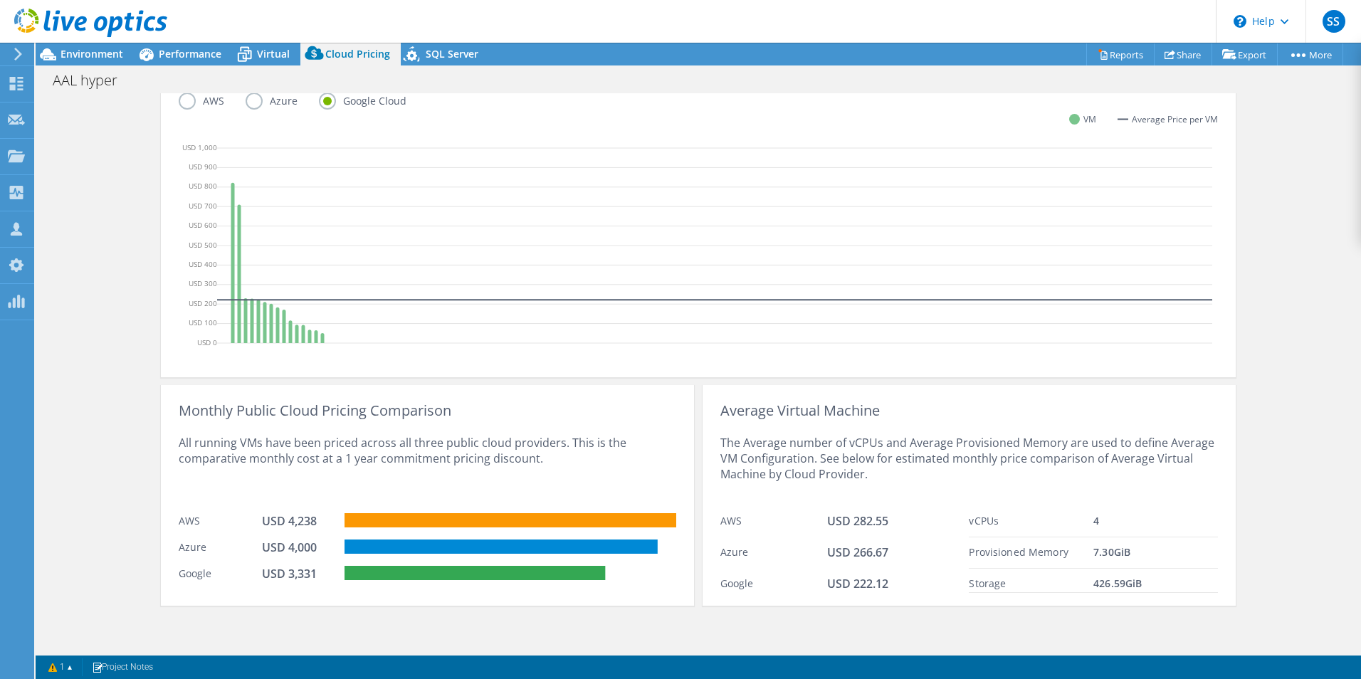
click at [188, 98] on label "AWS" at bounding box center [212, 101] width 67 height 17
click at [0, 0] on input "AWS" at bounding box center [0, 0] width 0 height 0
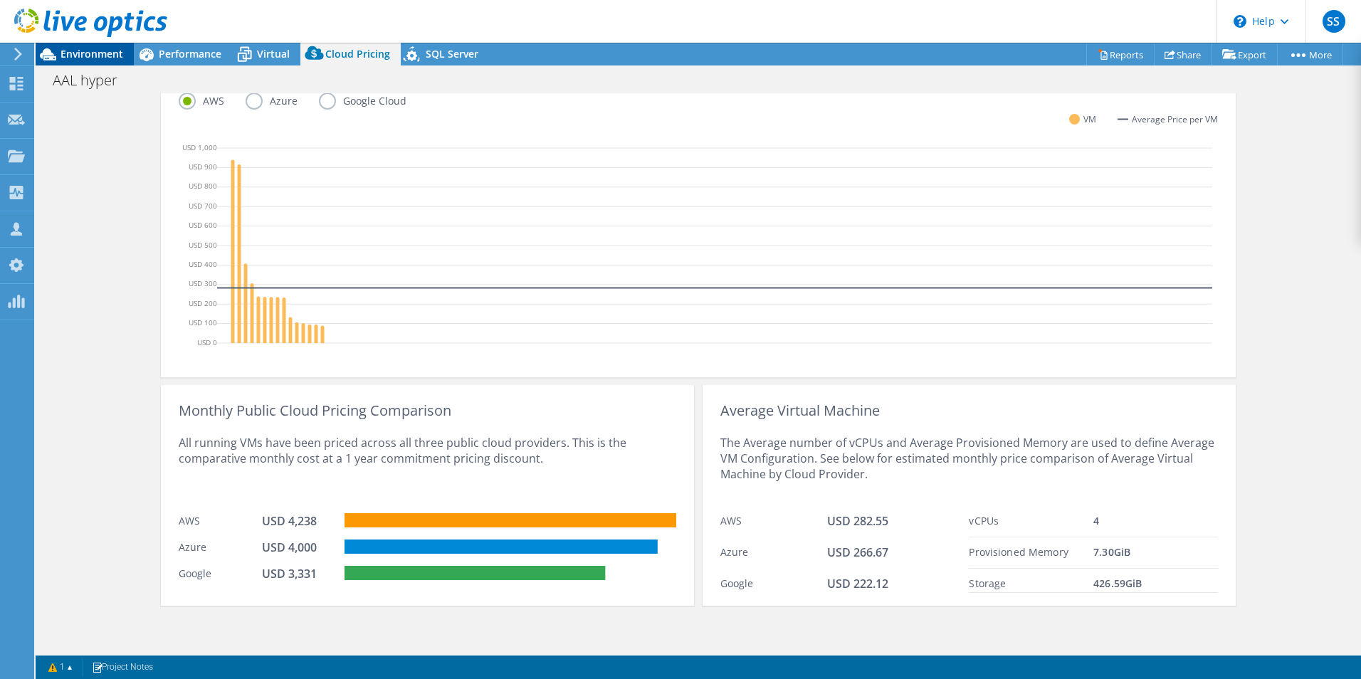
click at [85, 56] on span "Environment" at bounding box center [92, 54] width 63 height 14
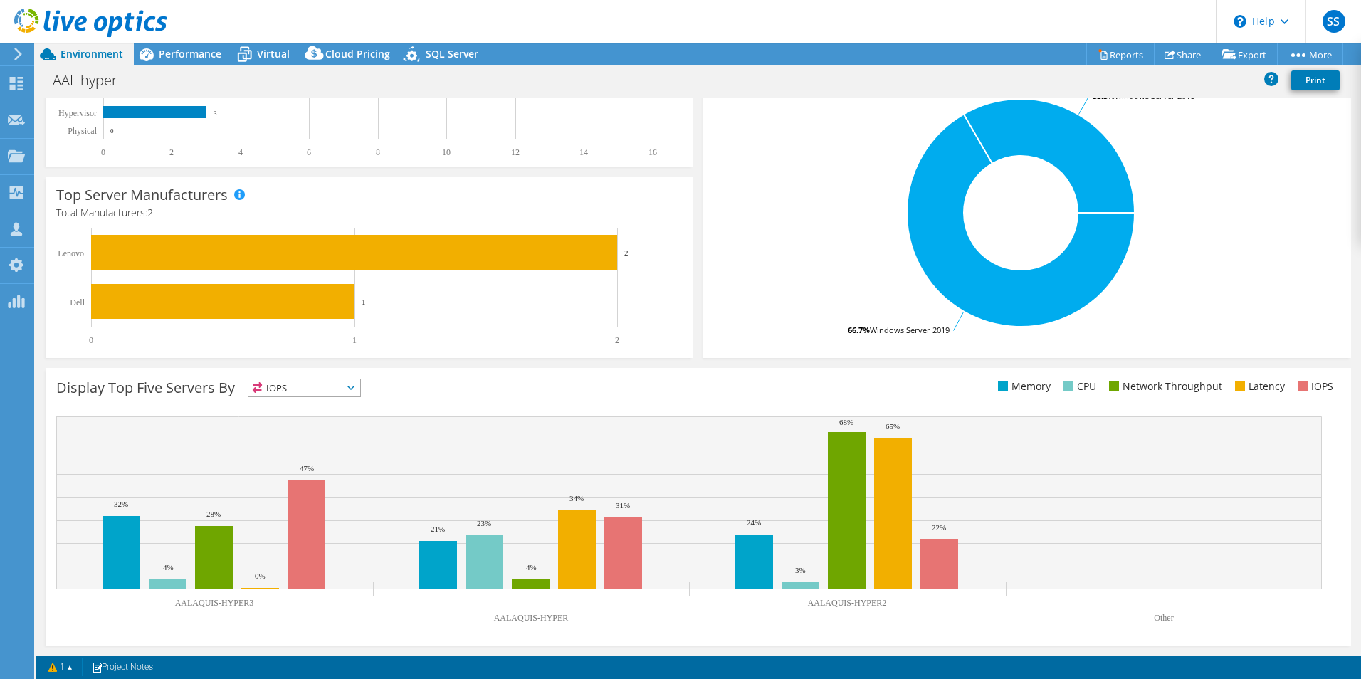
scroll to position [271, 0]
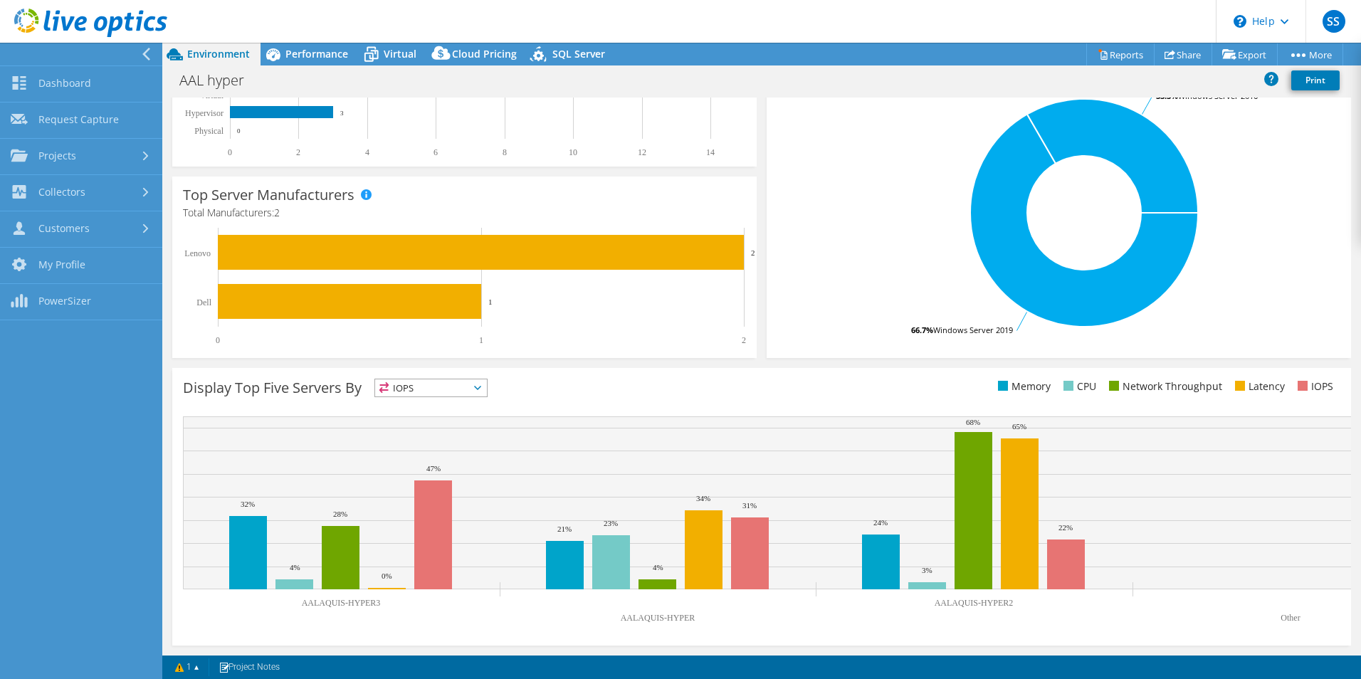
scroll to position [277, 0]
click at [77, 150] on link "Projects" at bounding box center [81, 157] width 162 height 36
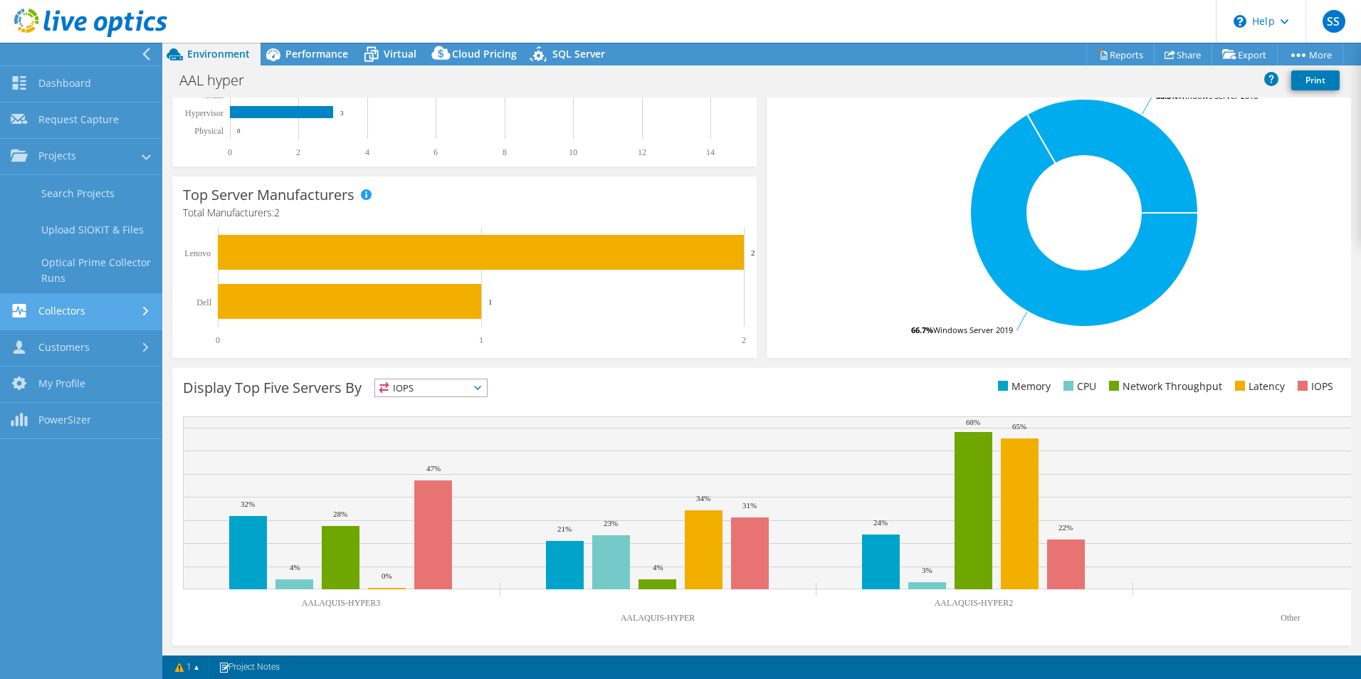
click at [65, 318] on link "Collectors" at bounding box center [81, 312] width 162 height 36
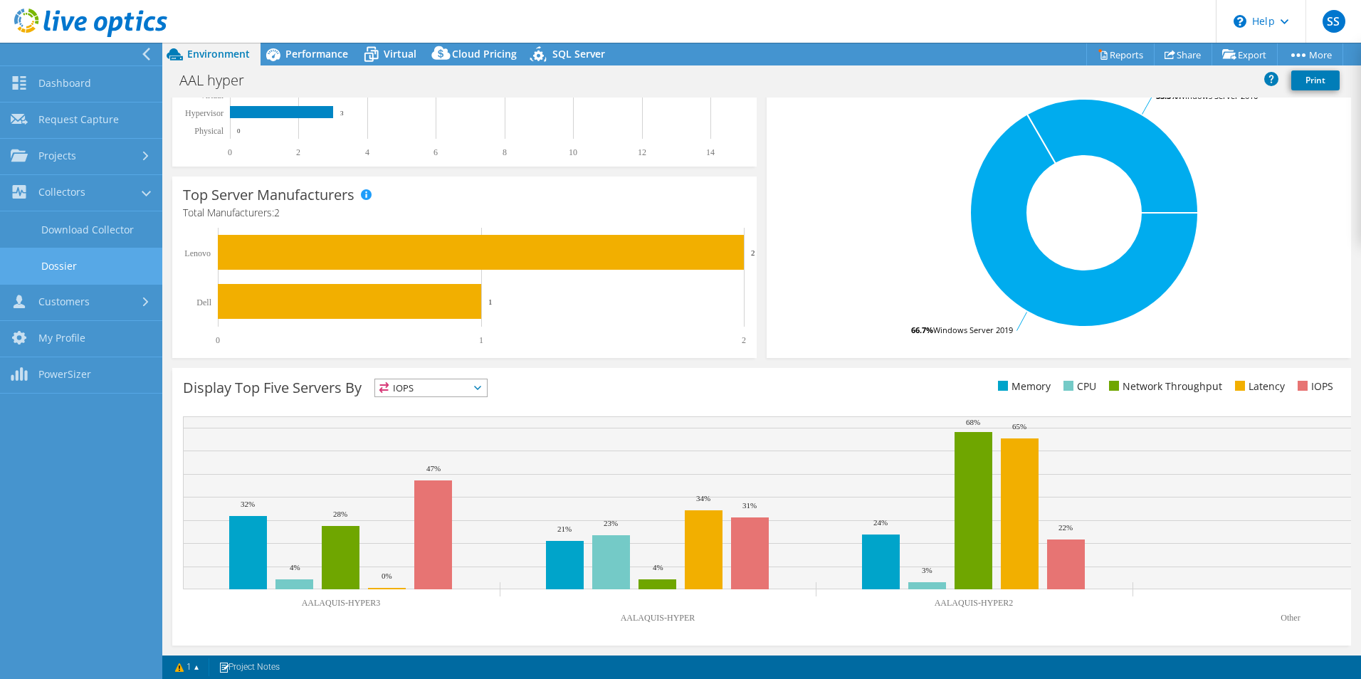
click at [53, 266] on link "Dossier" at bounding box center [81, 266] width 162 height 36
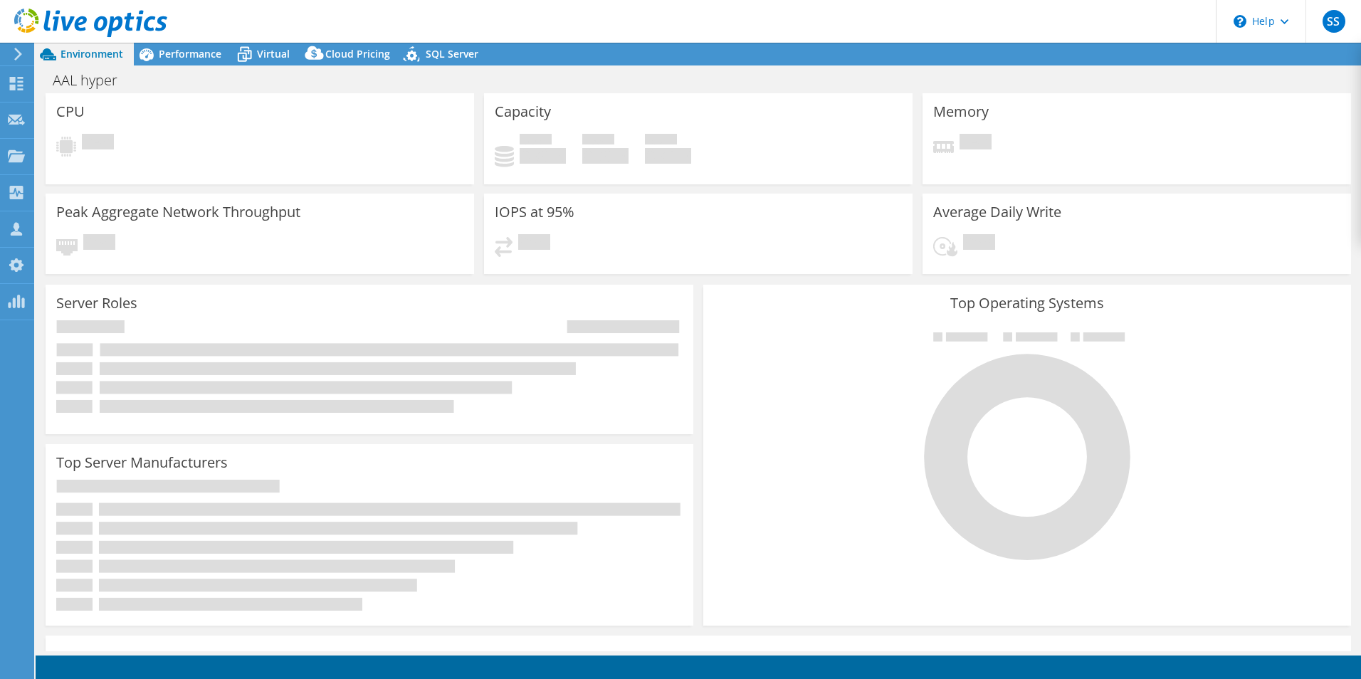
select select "USD"
select select "USEast"
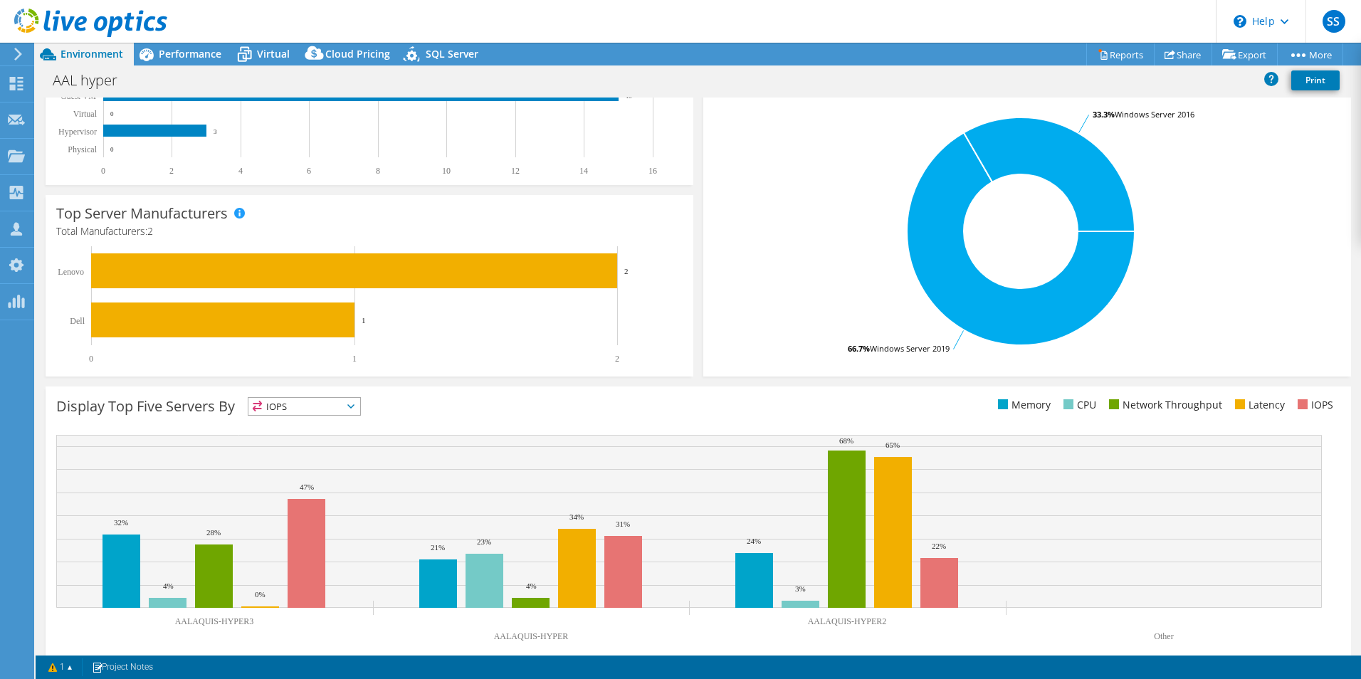
scroll to position [271, 0]
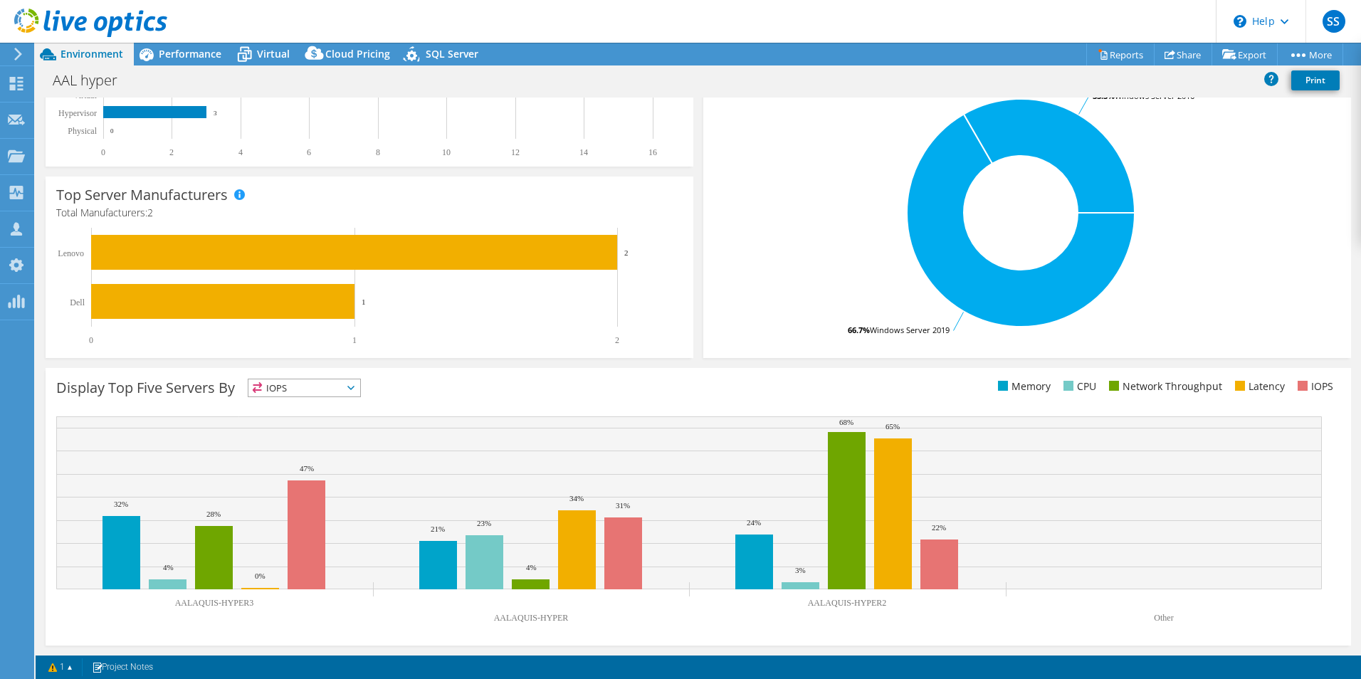
click at [267, 391] on span "IOPS" at bounding box center [304, 388] width 112 height 17
click at [288, 439] on li "CPU" at bounding box center [304, 446] width 112 height 20
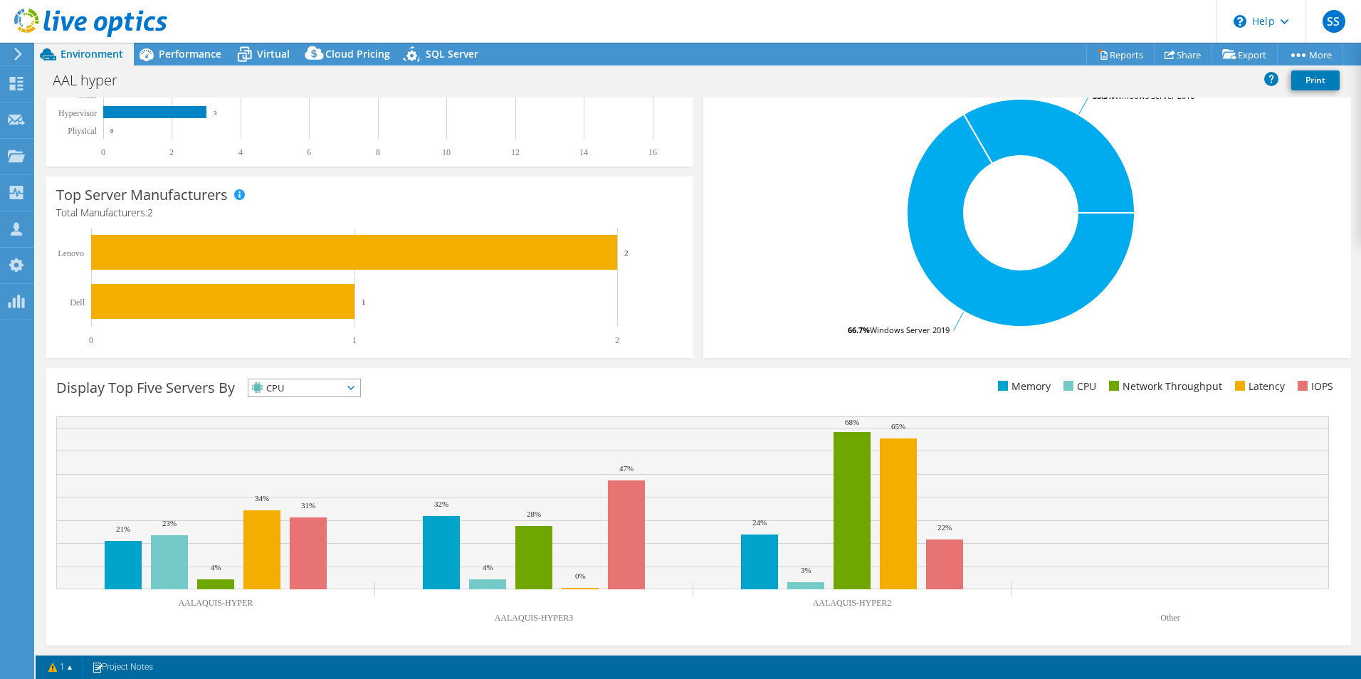
click at [319, 389] on span "CPU" at bounding box center [295, 388] width 94 height 17
click at [287, 466] on li "Network Throughput" at bounding box center [304, 466] width 112 height 20
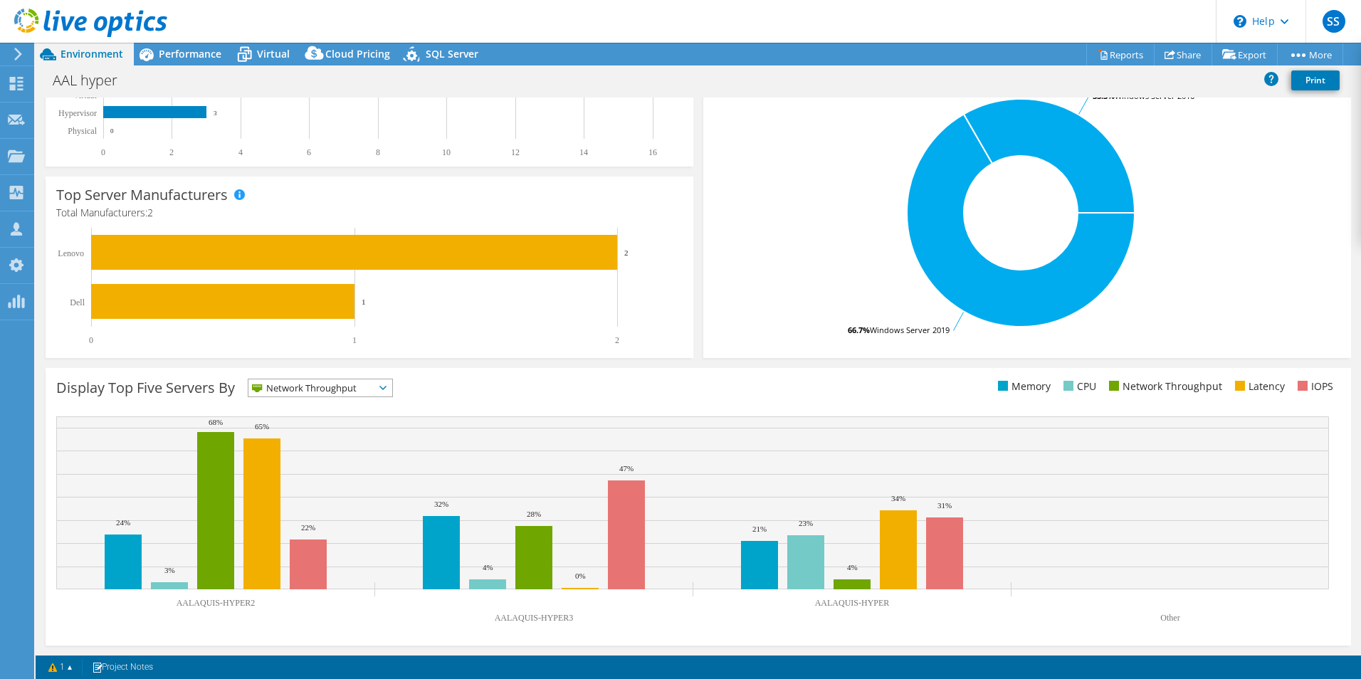
click at [338, 386] on span "Network Throughput" at bounding box center [311, 388] width 126 height 17
click at [320, 478] on li "Latency" at bounding box center [320, 486] width 144 height 20
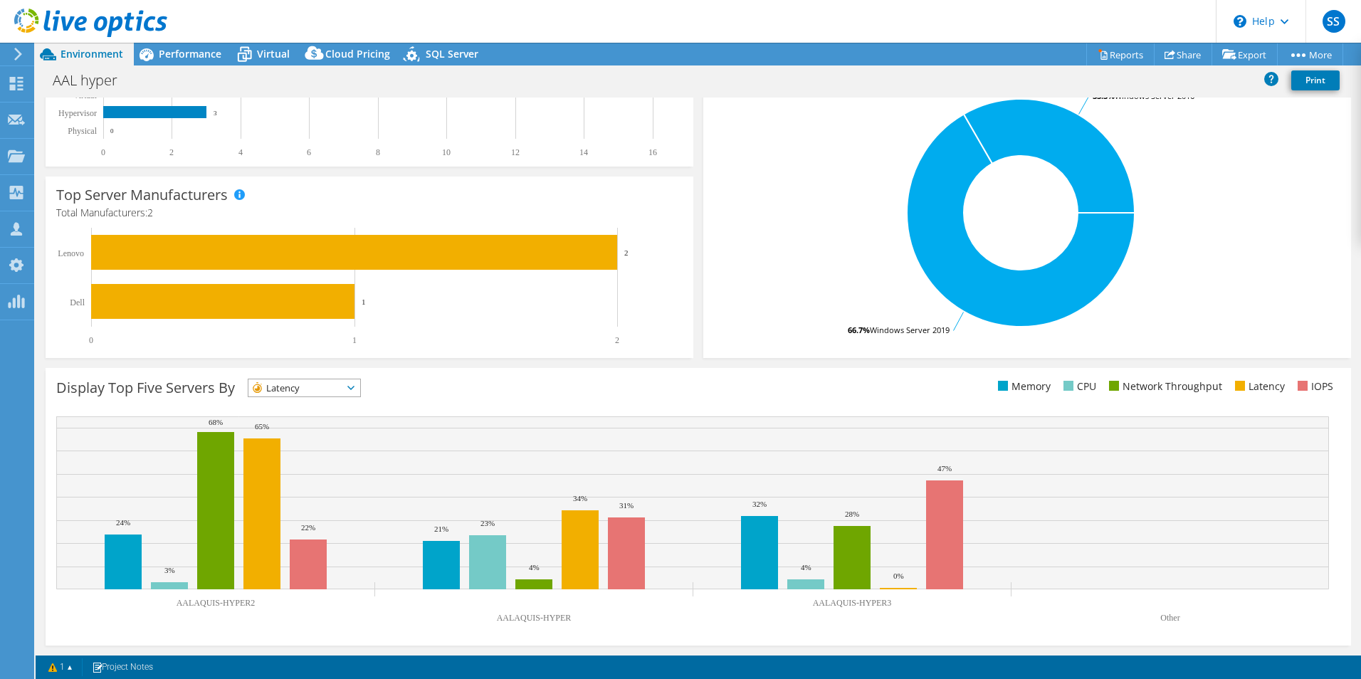
click at [311, 396] on span "Latency" at bounding box center [295, 388] width 94 height 17
click at [305, 426] on li "Memory" at bounding box center [304, 427] width 112 height 20
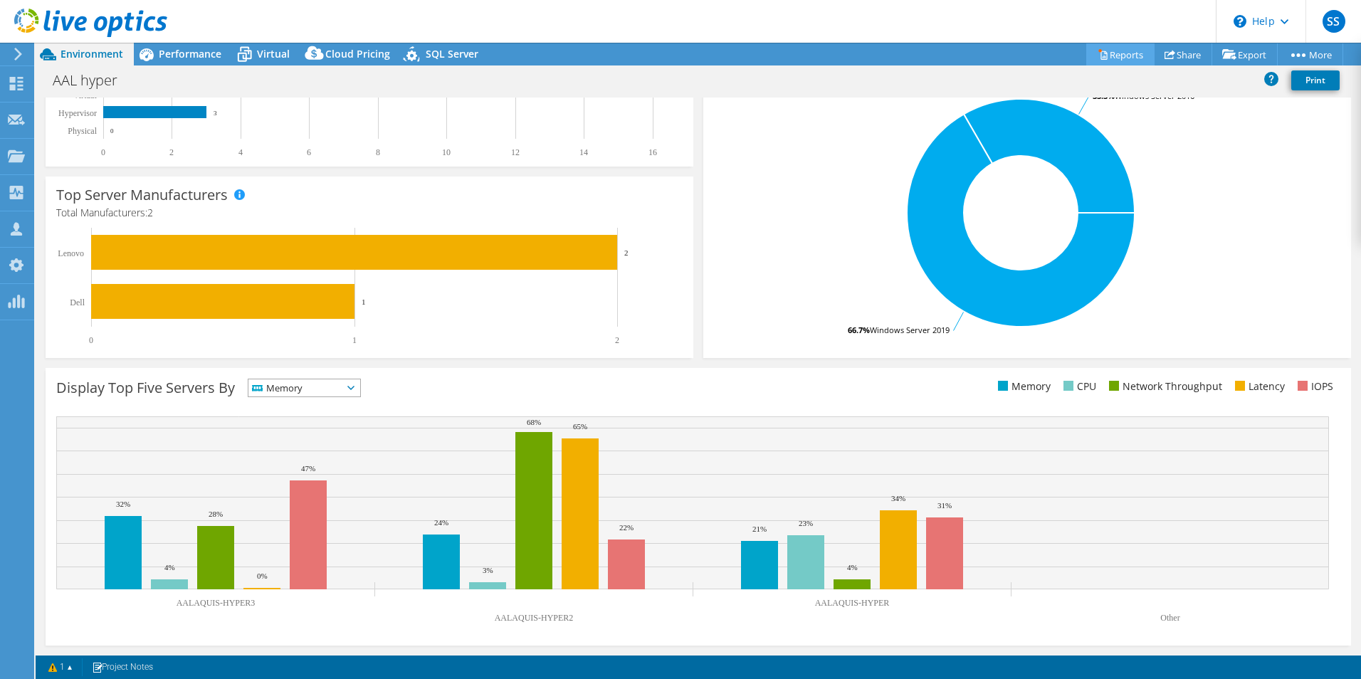
click at [1121, 54] on link "Reports" at bounding box center [1121, 54] width 68 height 22
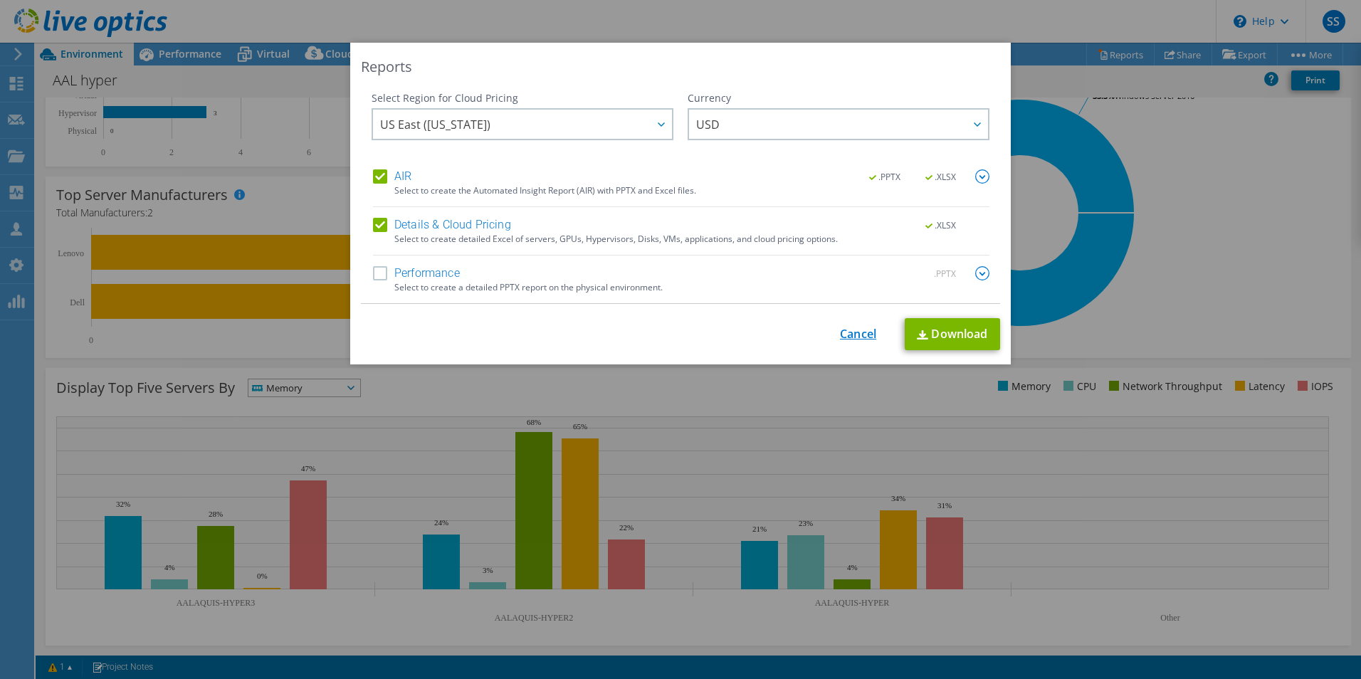
click at [854, 334] on link "Cancel" at bounding box center [858, 335] width 36 height 14
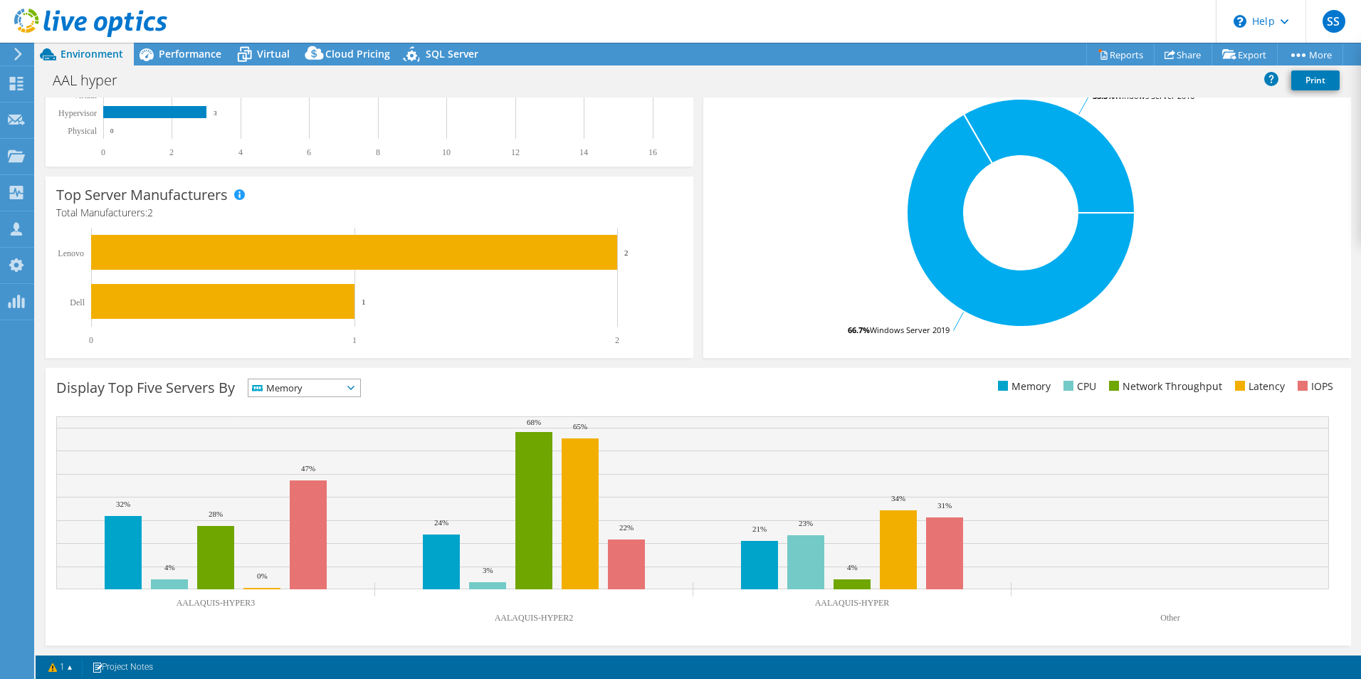
scroll to position [0, 0]
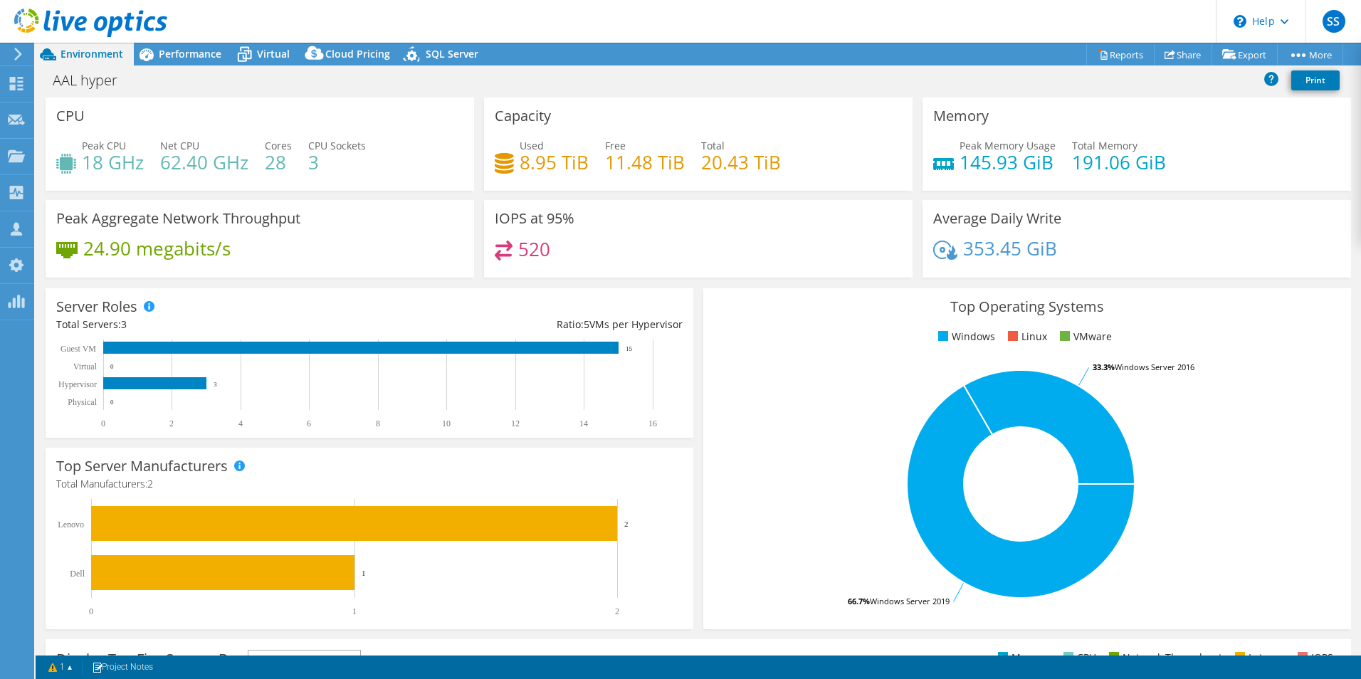
click at [16, 56] on icon at bounding box center [18, 54] width 11 height 13
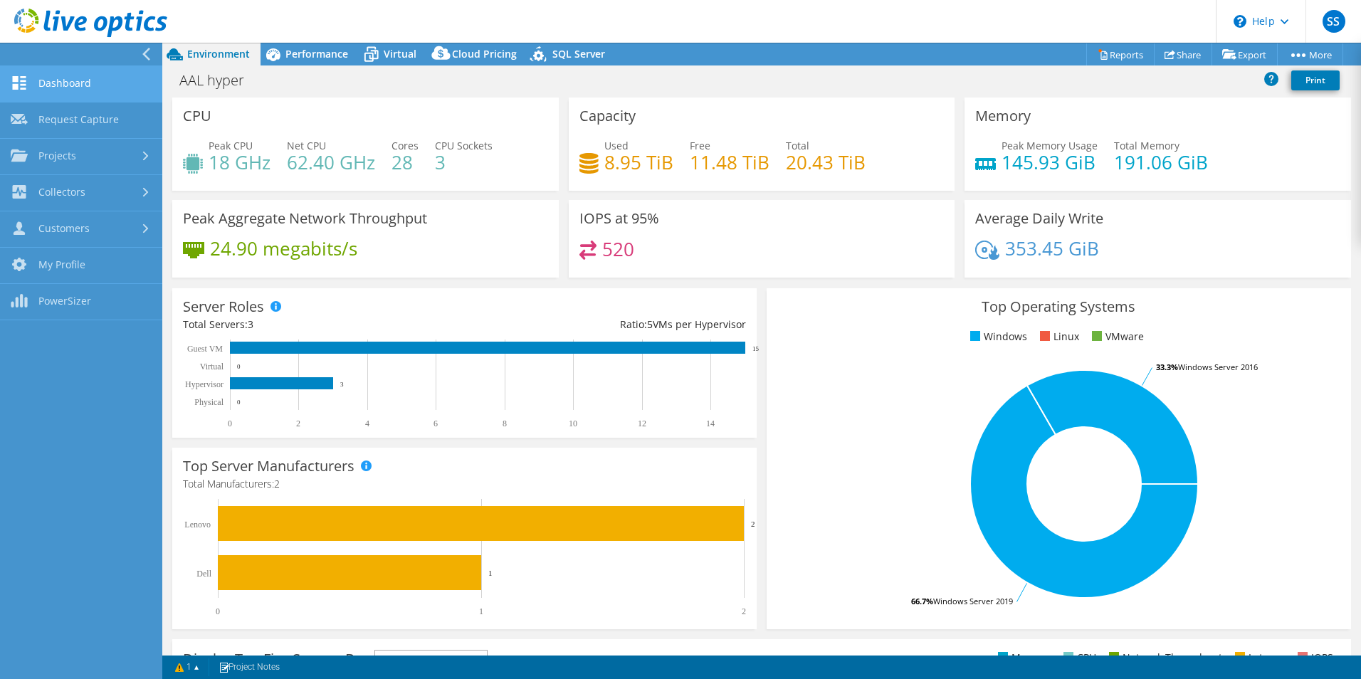
click at [47, 83] on link "Dashboard" at bounding box center [81, 84] width 162 height 36
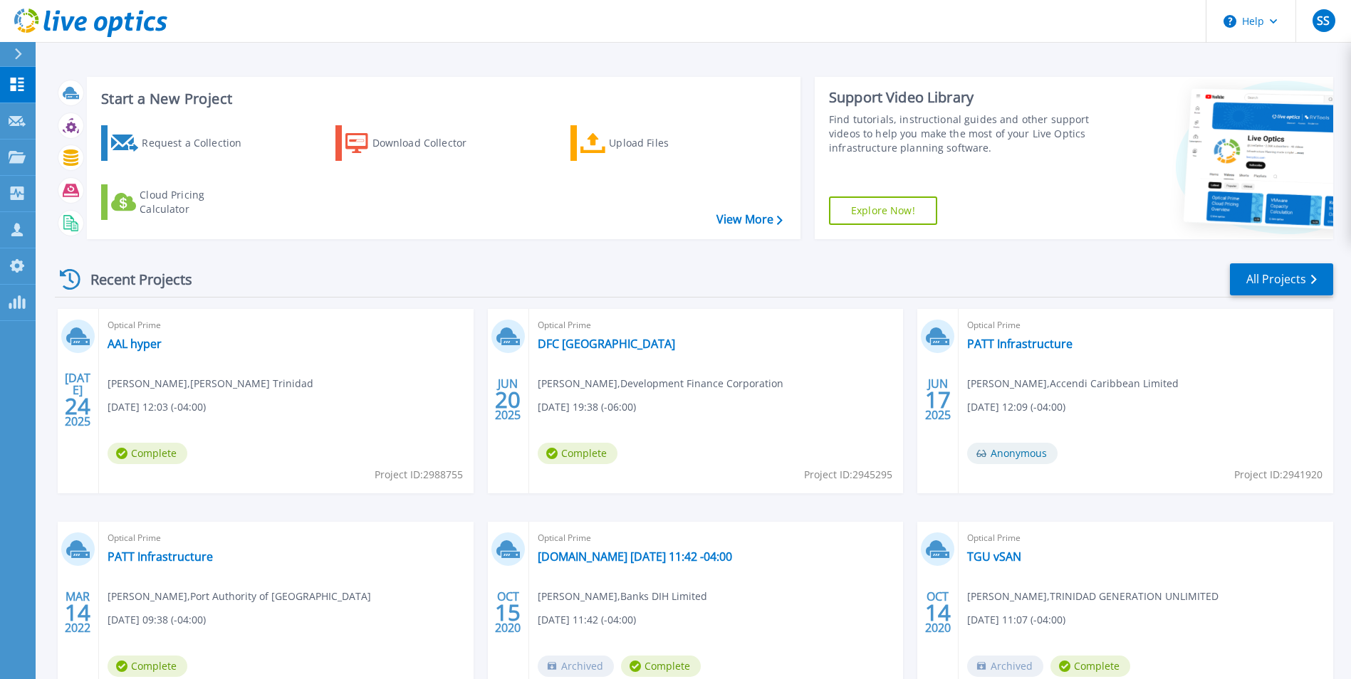
click at [490, 263] on div "Recent Projects All Projects" at bounding box center [694, 280] width 1278 height 36
click at [746, 214] on link "View More" at bounding box center [749, 220] width 66 height 14
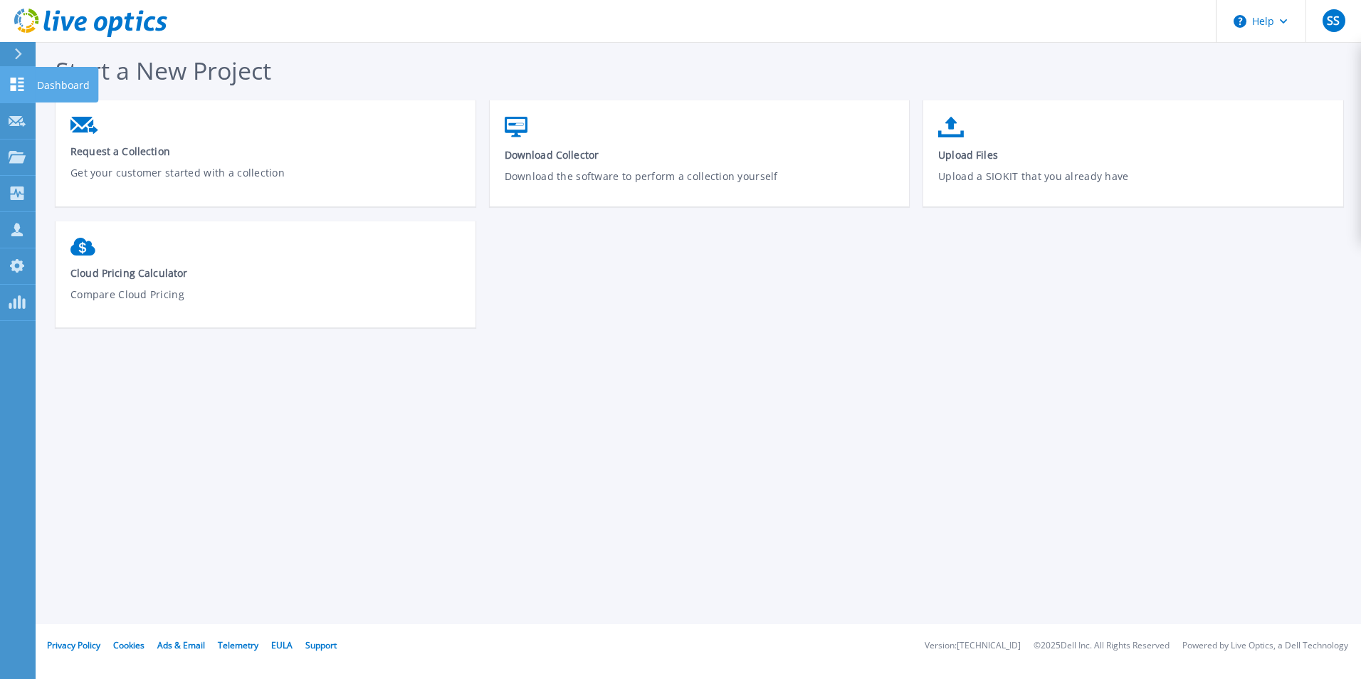
click at [16, 78] on icon at bounding box center [17, 85] width 17 height 14
